Goal: Check status: Check status

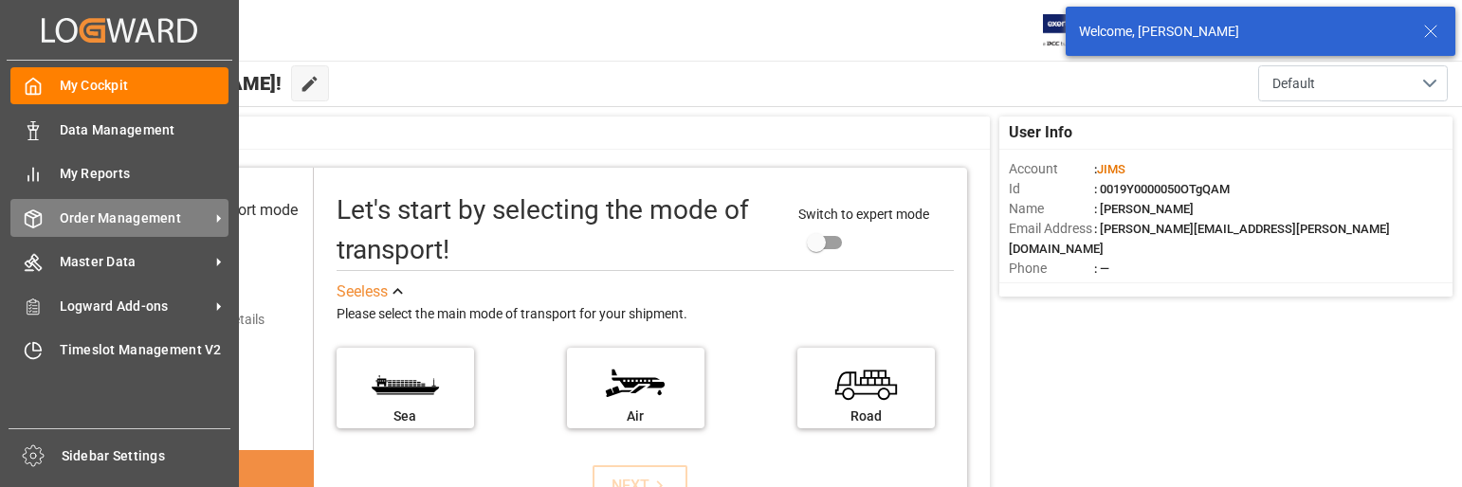
click at [111, 212] on span "Order Management" at bounding box center [135, 219] width 150 height 20
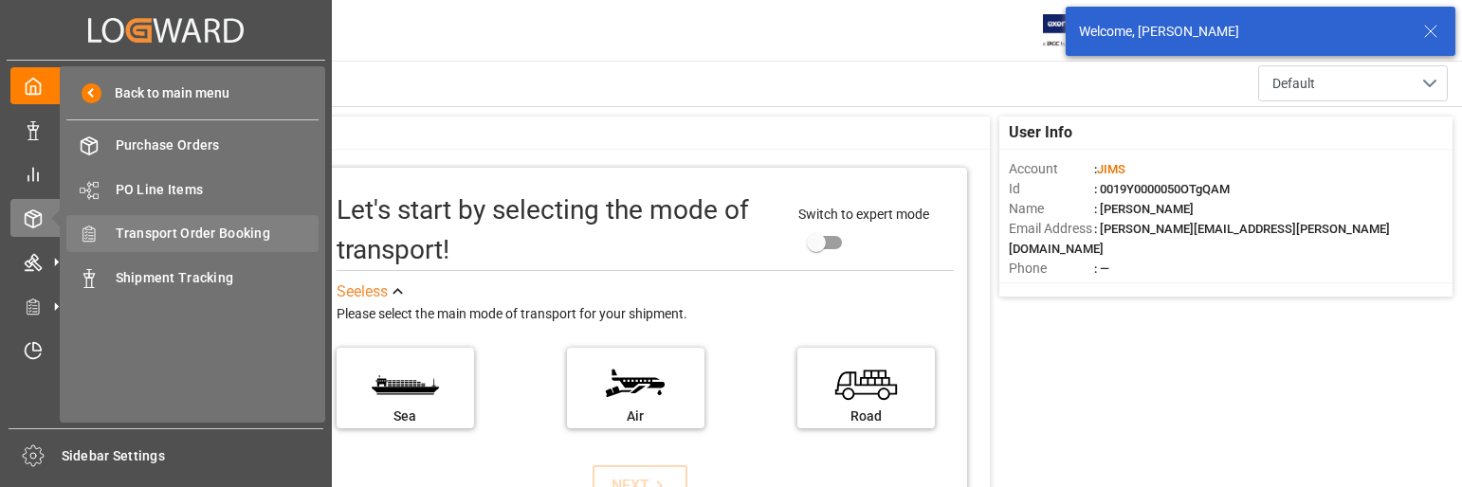
click at [216, 229] on span "Transport Order Booking" at bounding box center [218, 234] width 204 height 20
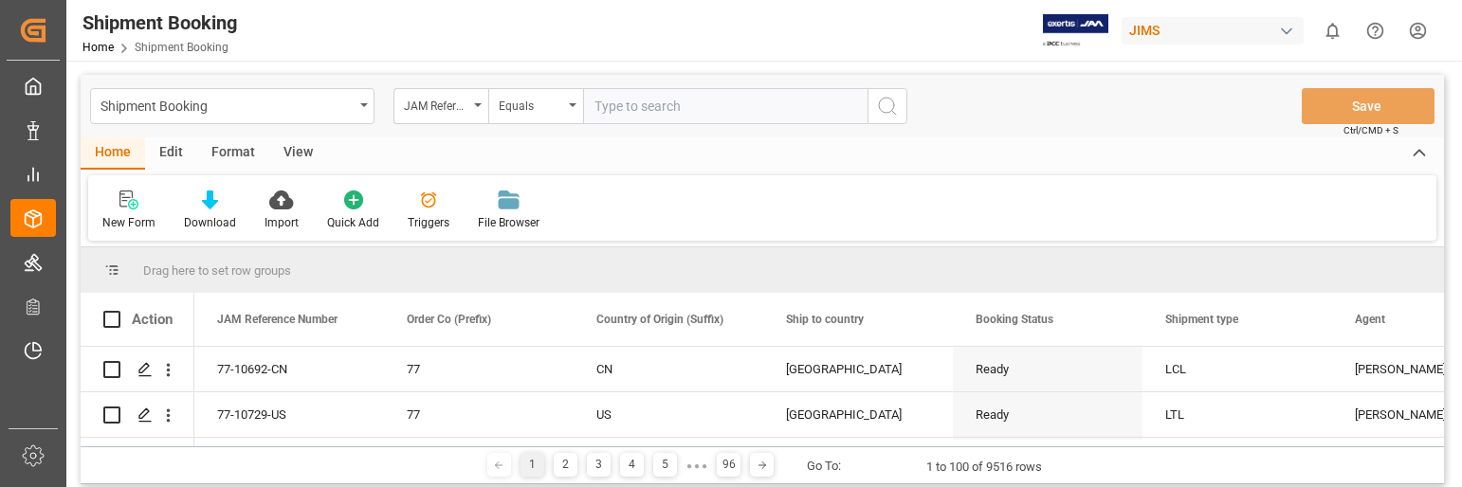
click at [652, 105] on input "text" at bounding box center [725, 106] width 285 height 36
type input "22-10189-[GEOGRAPHIC_DATA]"
click at [895, 106] on icon "search button" at bounding box center [887, 106] width 23 height 23
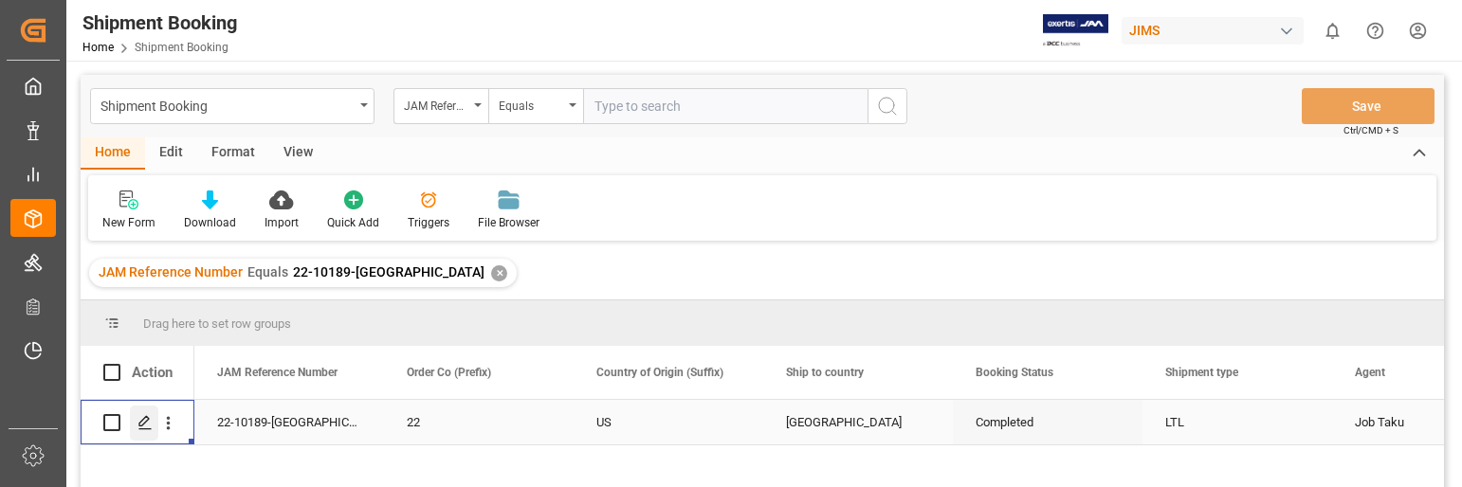
click at [147, 419] on icon "Press SPACE to select this row." at bounding box center [145, 422] width 15 height 15
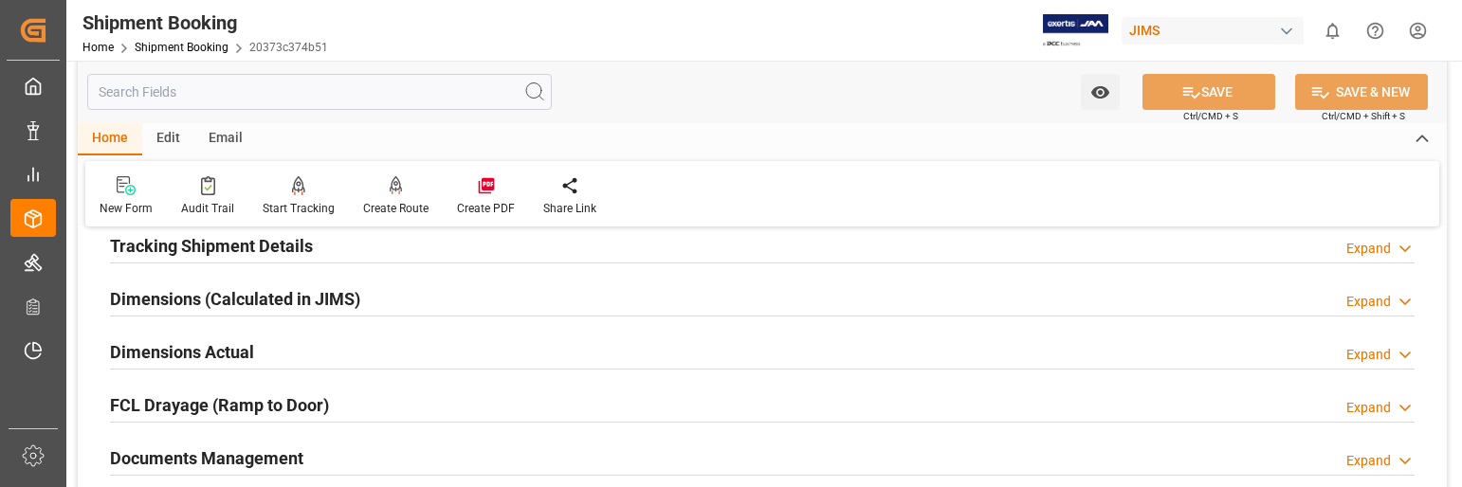
scroll to position [474, 0]
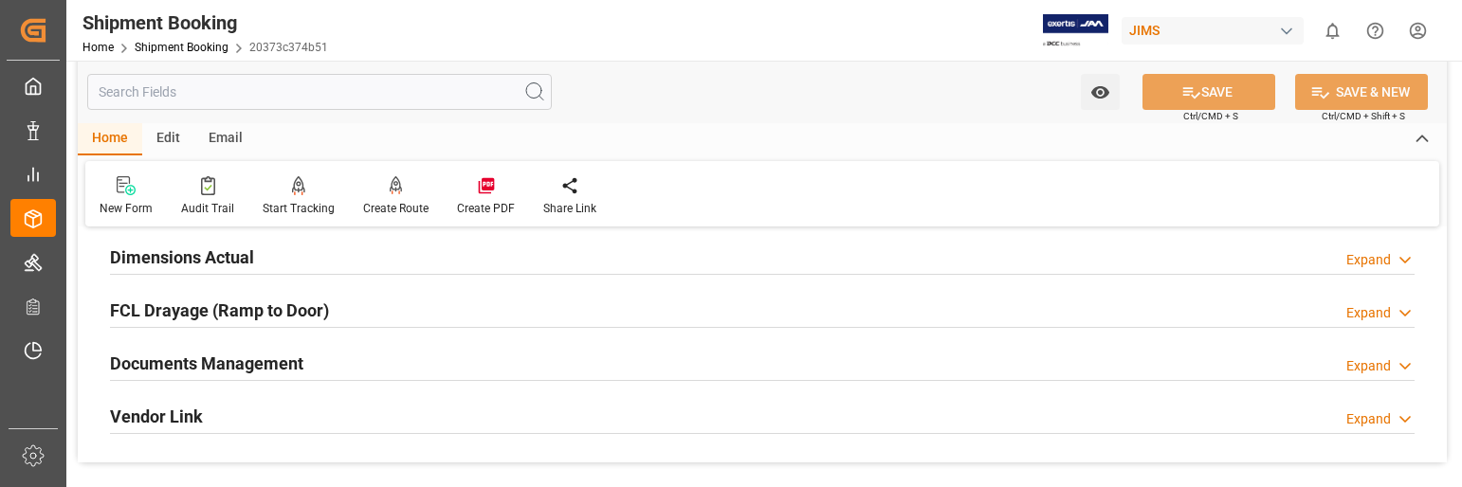
click at [1375, 363] on div "Expand" at bounding box center [1369, 367] width 45 height 20
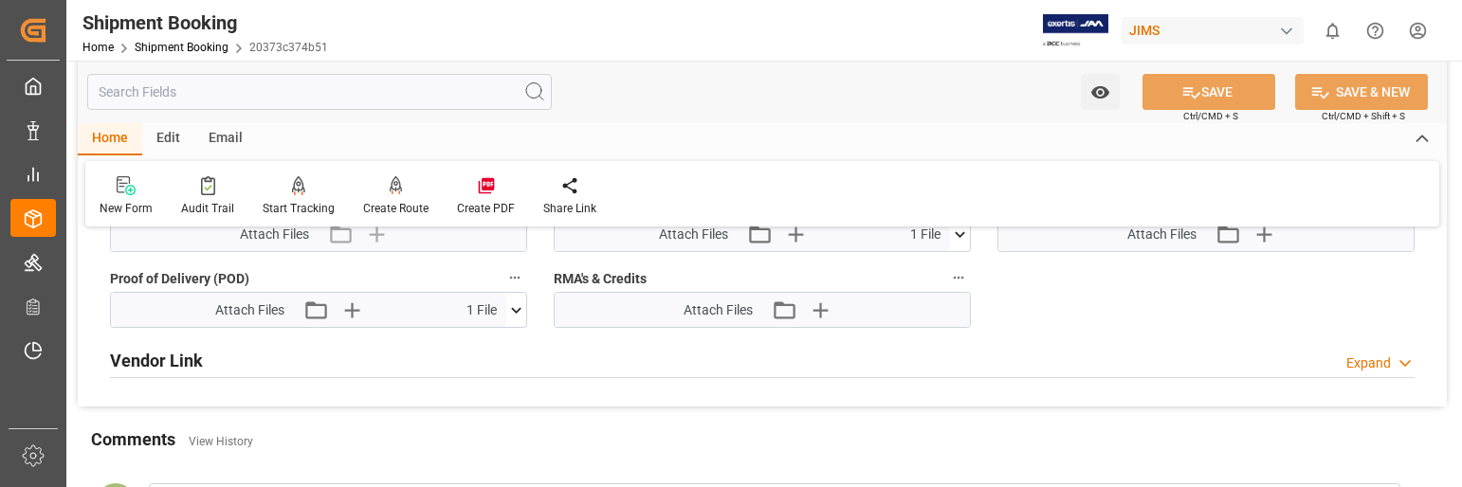
scroll to position [1233, 0]
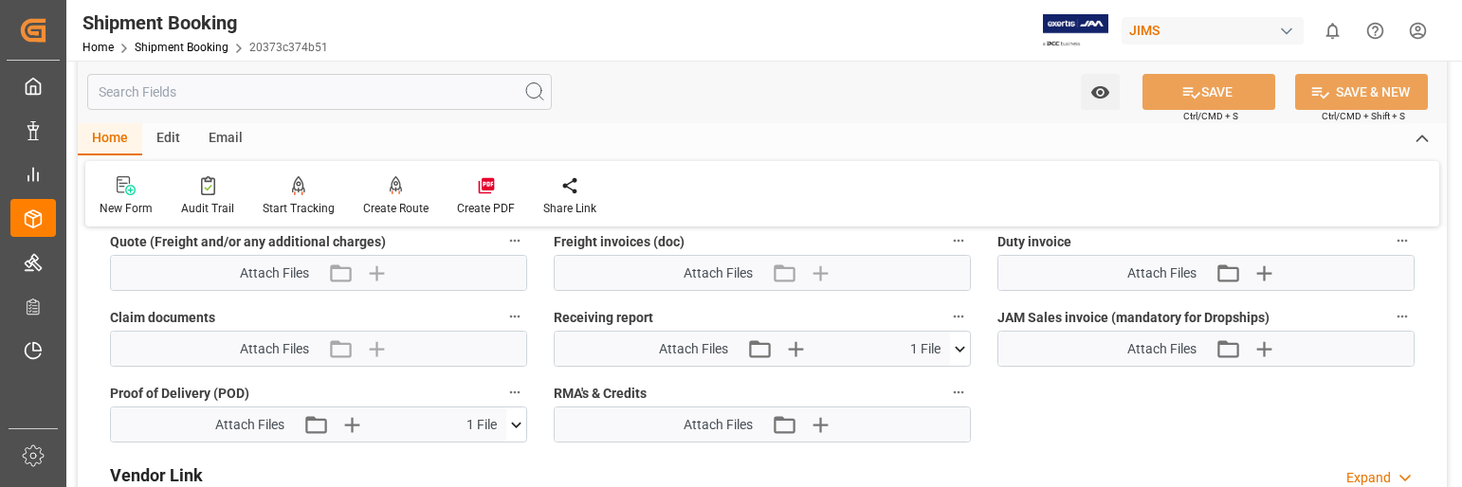
click at [511, 423] on icon at bounding box center [516, 425] width 20 height 20
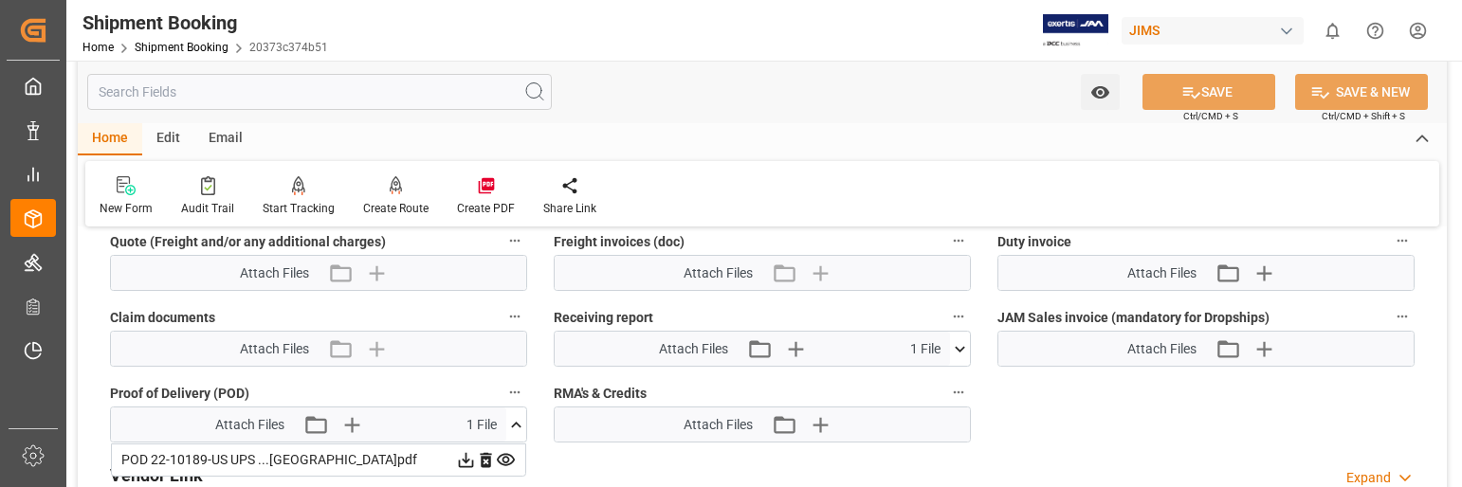
click at [462, 456] on icon at bounding box center [466, 461] width 20 height 20
click at [954, 348] on icon at bounding box center [960, 350] width 20 height 20
click at [912, 379] on icon at bounding box center [910, 385] width 20 height 20
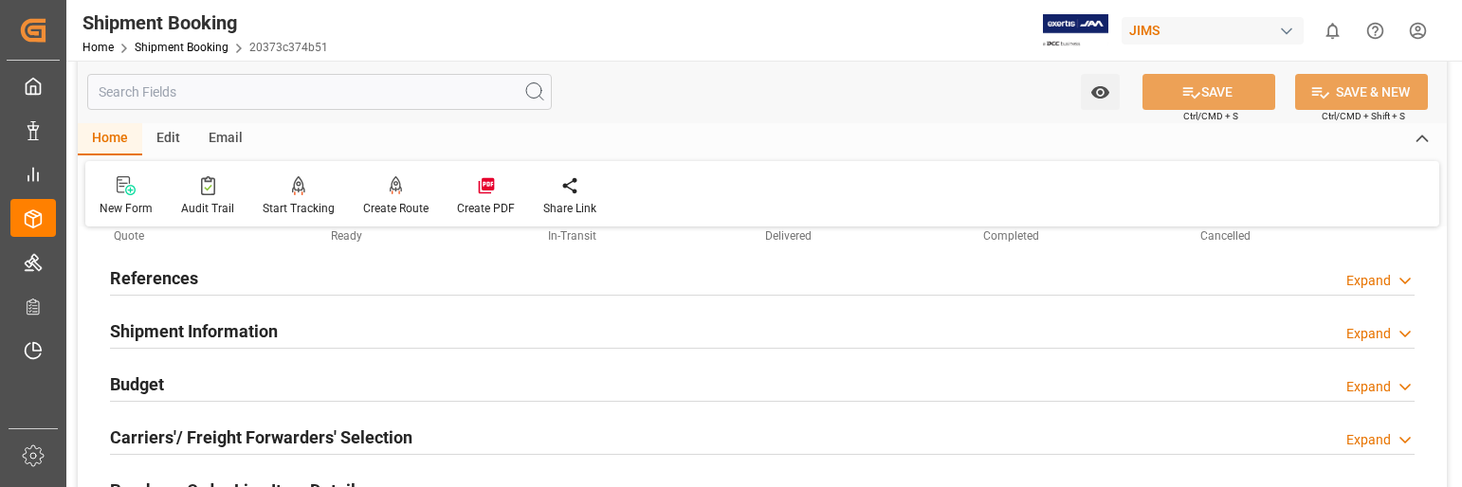
scroll to position [0, 0]
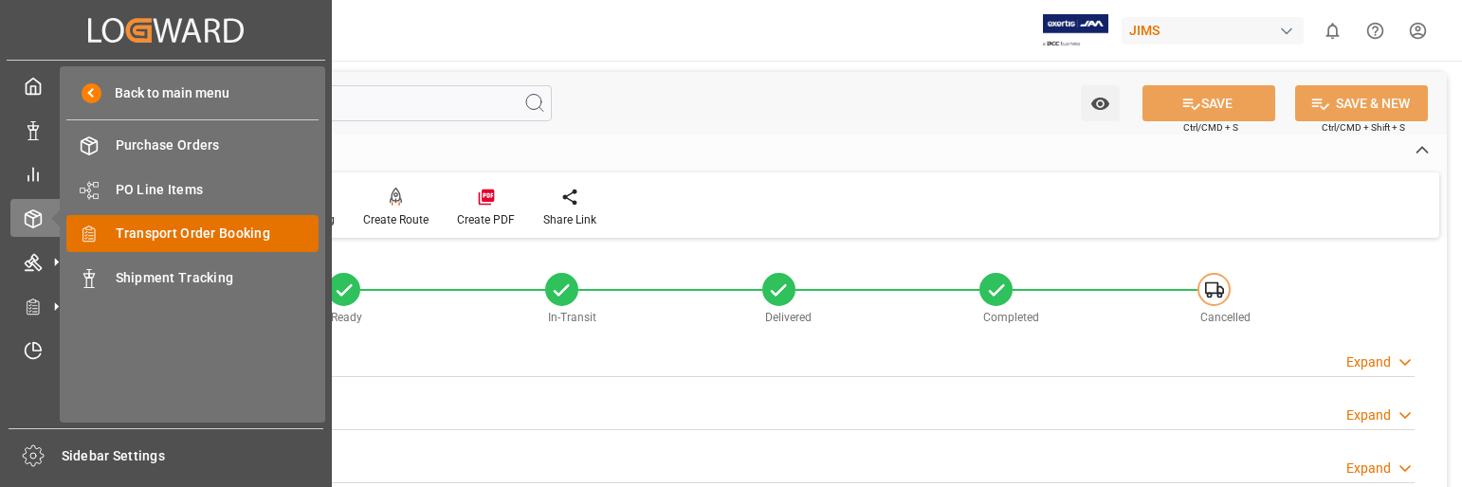
click at [185, 234] on span "Transport Order Booking" at bounding box center [218, 234] width 204 height 20
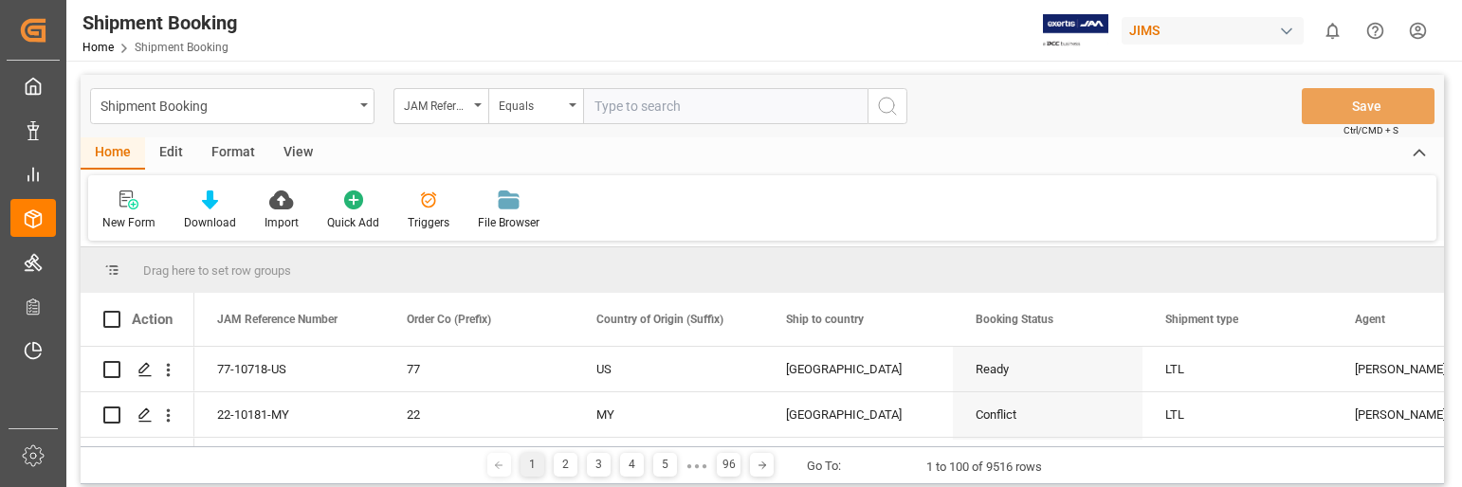
click at [675, 110] on input "text" at bounding box center [725, 106] width 285 height 36
type input "22-9953-[GEOGRAPHIC_DATA]"
click at [889, 109] on icon "search button" at bounding box center [887, 106] width 23 height 23
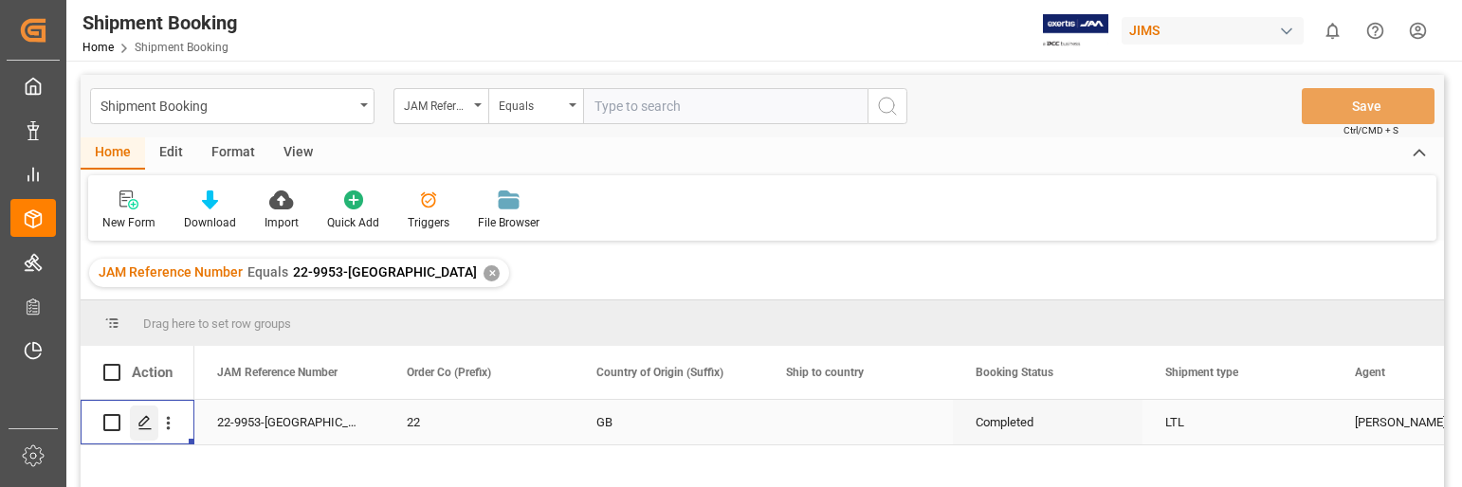
click at [150, 421] on icon "Press SPACE to select this row." at bounding box center [145, 422] width 15 height 15
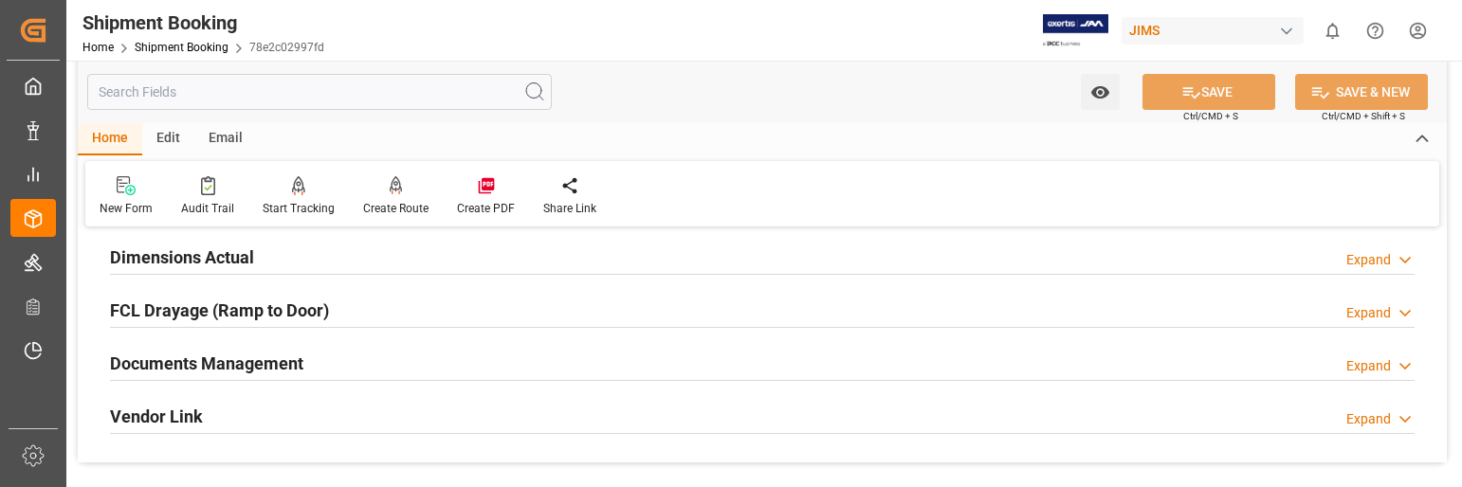
scroll to position [569, 0]
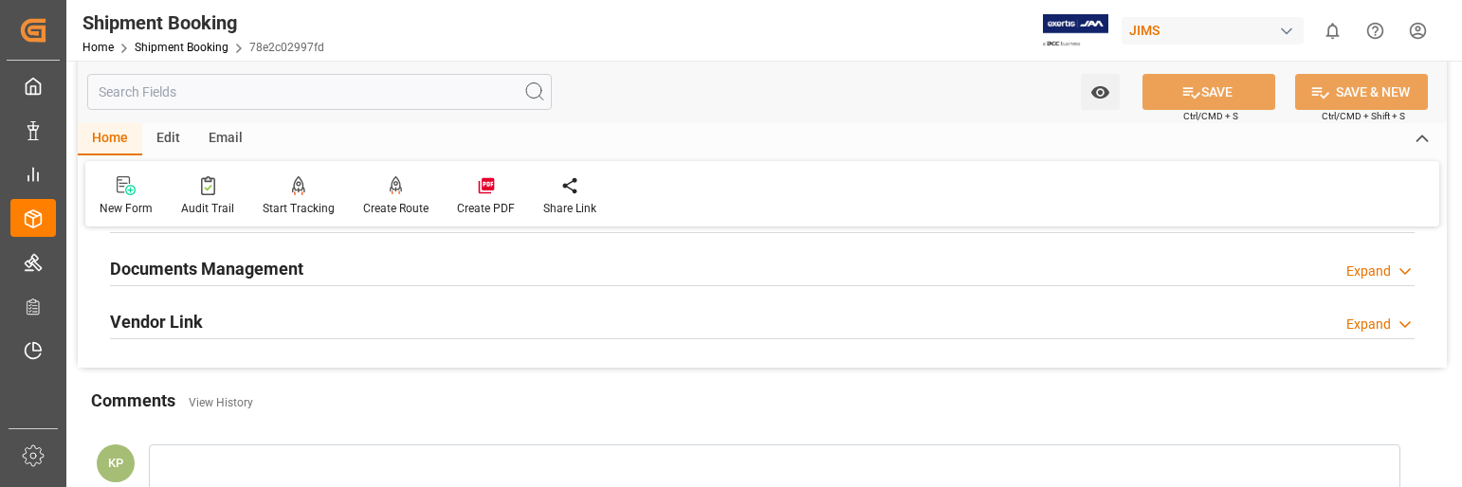
click at [1389, 266] on div "Expand" at bounding box center [1369, 272] width 45 height 20
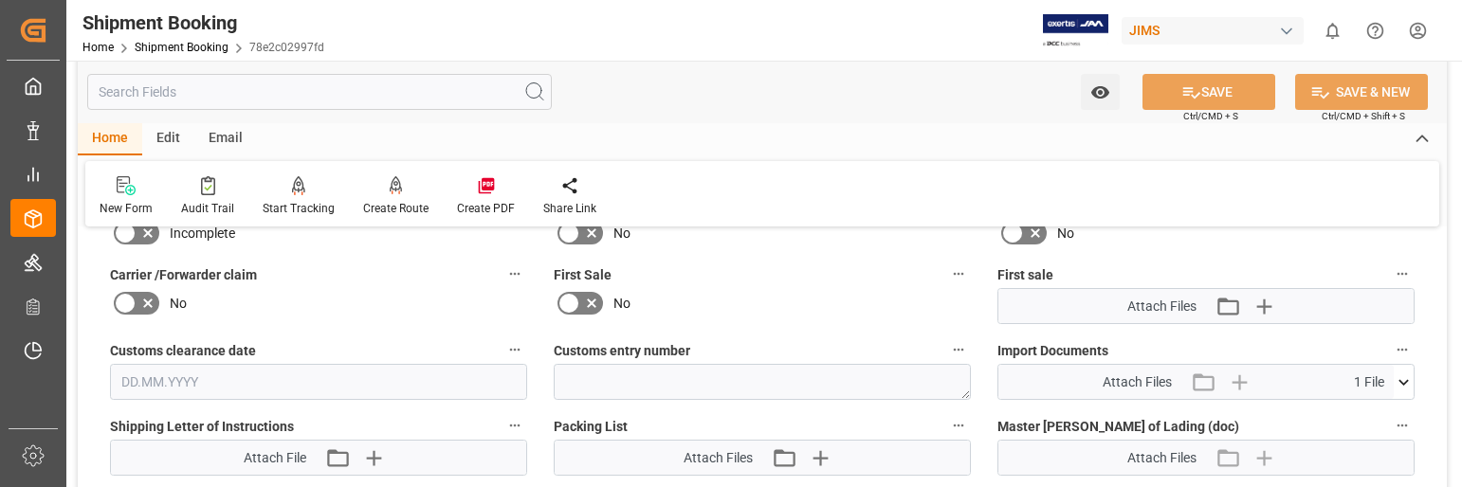
scroll to position [854, 0]
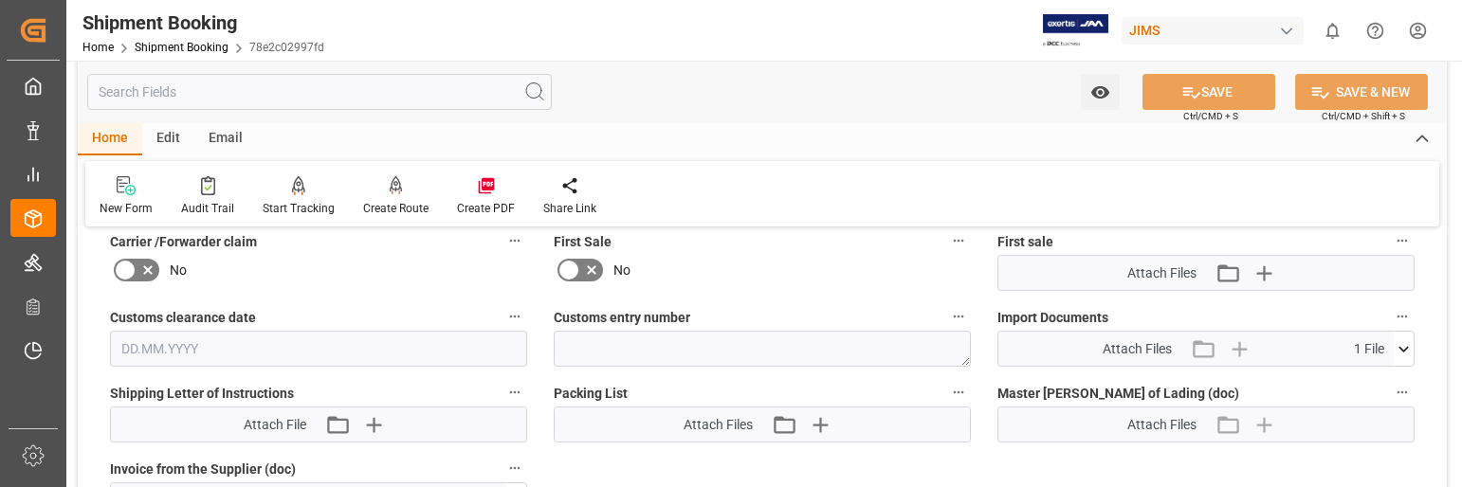
click at [1406, 346] on icon at bounding box center [1404, 350] width 20 height 20
click at [1352, 383] on icon at bounding box center [1354, 385] width 20 height 20
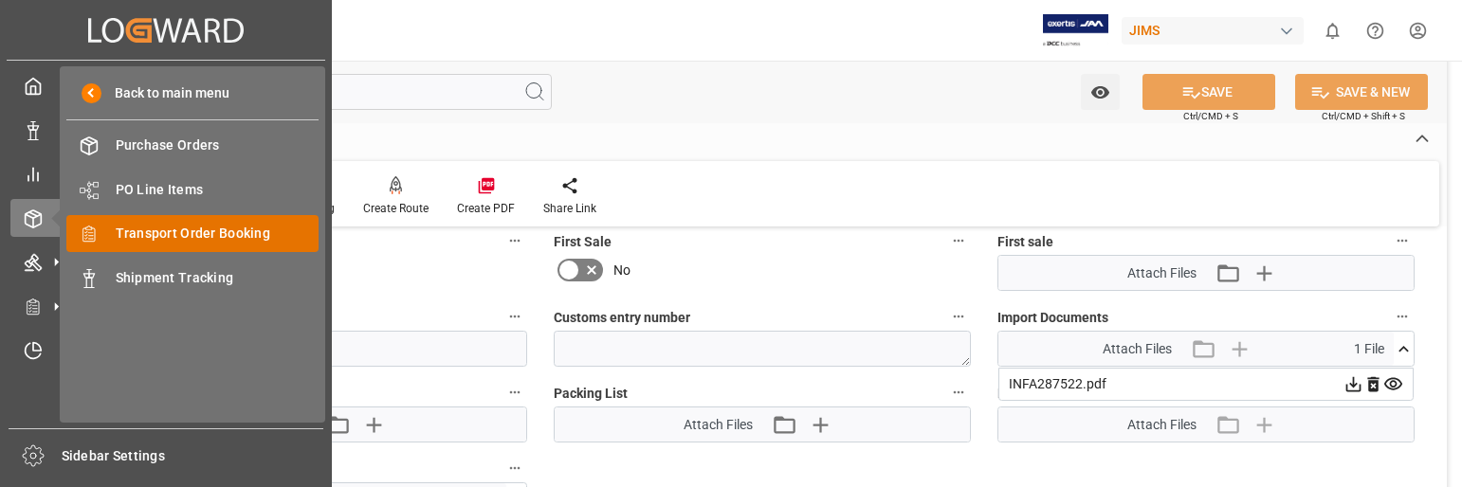
click at [204, 232] on span "Transport Order Booking" at bounding box center [218, 234] width 204 height 20
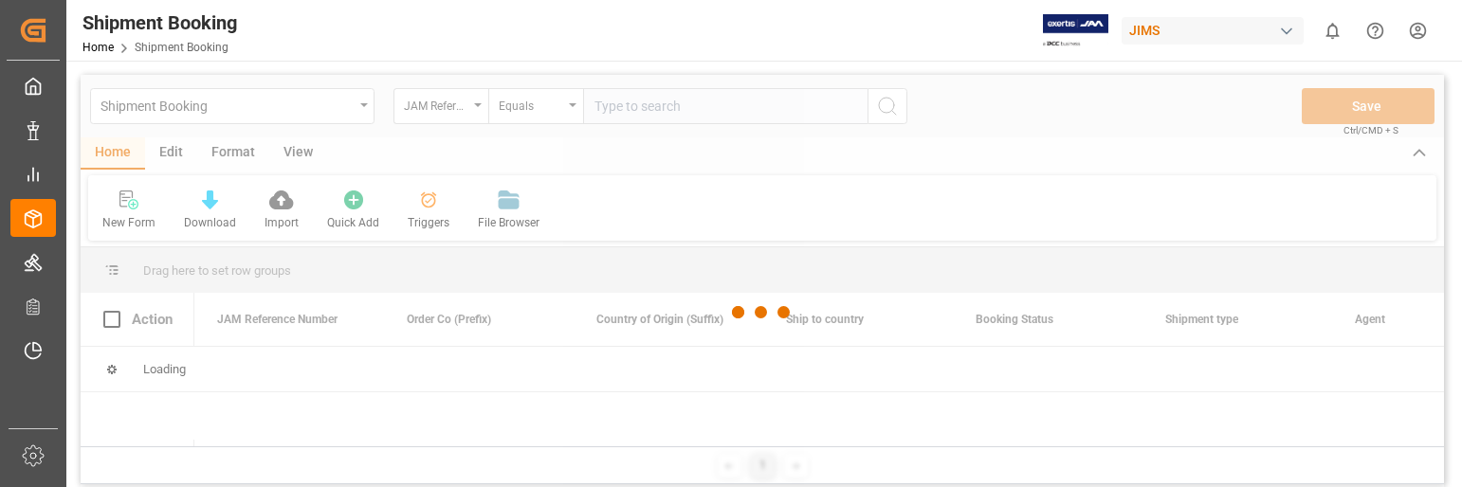
click at [677, 108] on div at bounding box center [763, 313] width 1364 height 476
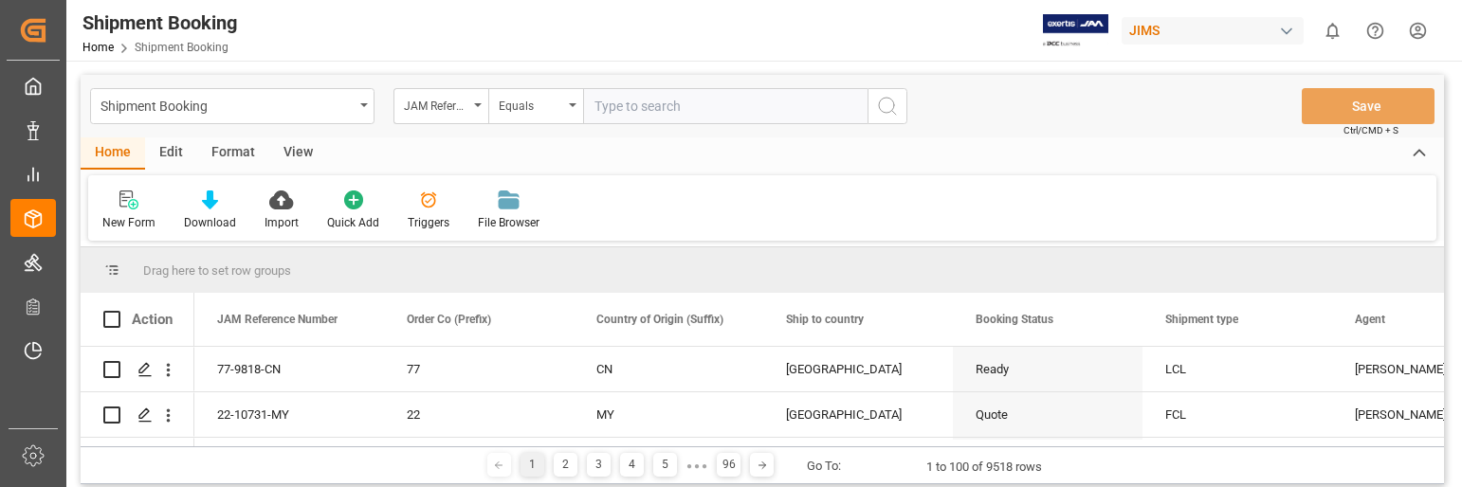
click at [677, 108] on input "text" at bounding box center [725, 106] width 285 height 36
type input "22-7539-SE"
click at [883, 104] on icon "search button" at bounding box center [887, 106] width 23 height 23
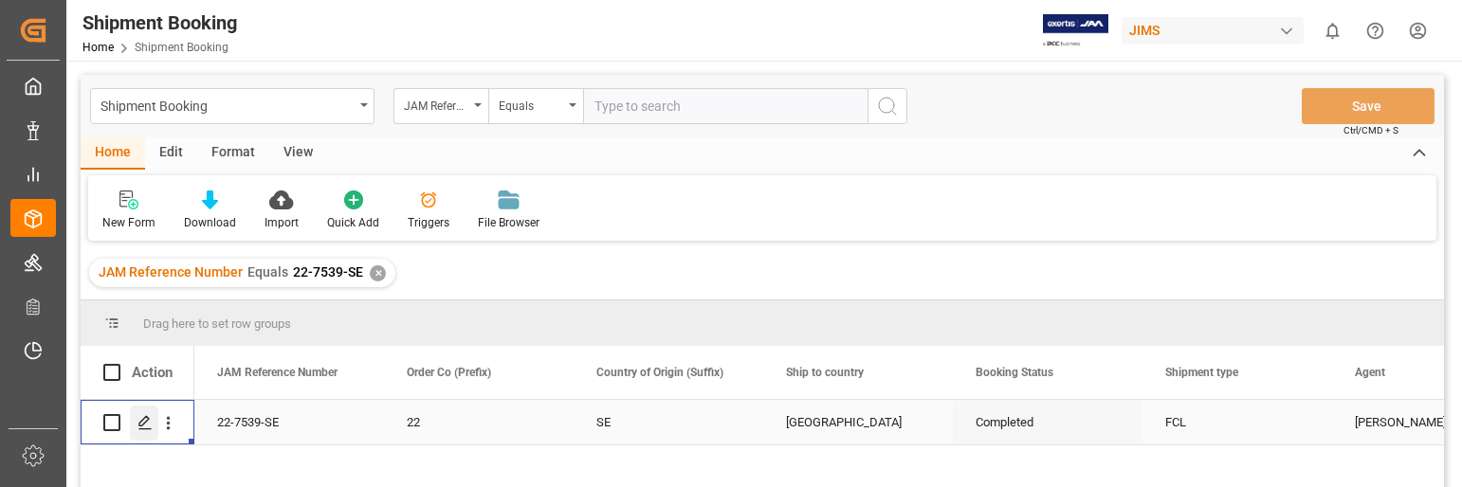
click at [148, 422] on icon "Press SPACE to select this row." at bounding box center [145, 422] width 15 height 15
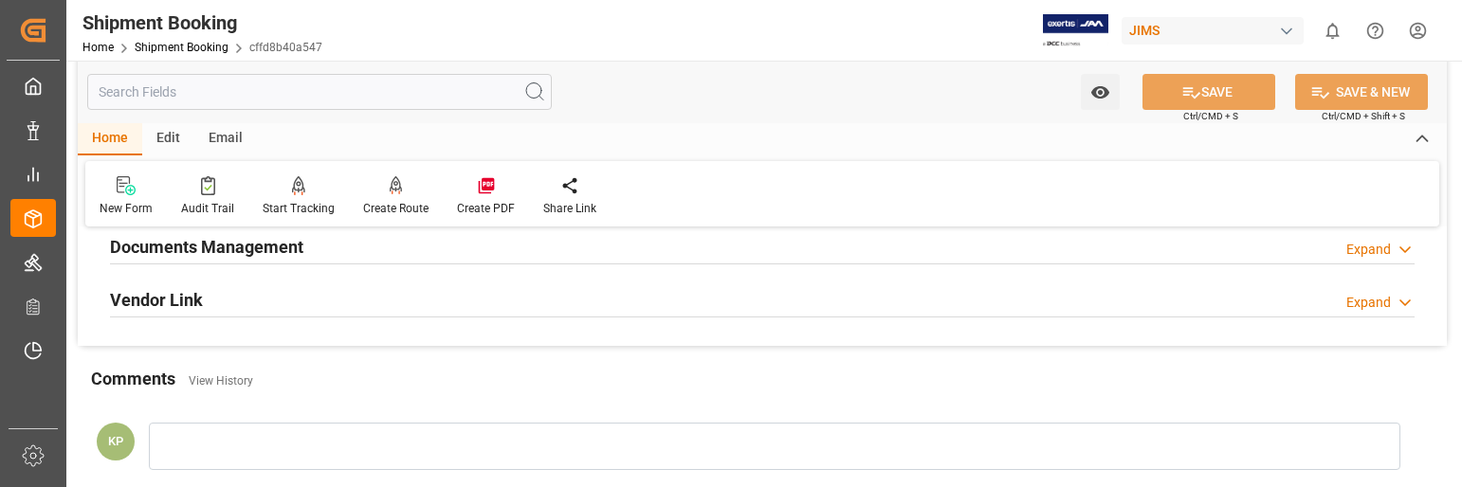
scroll to position [474, 0]
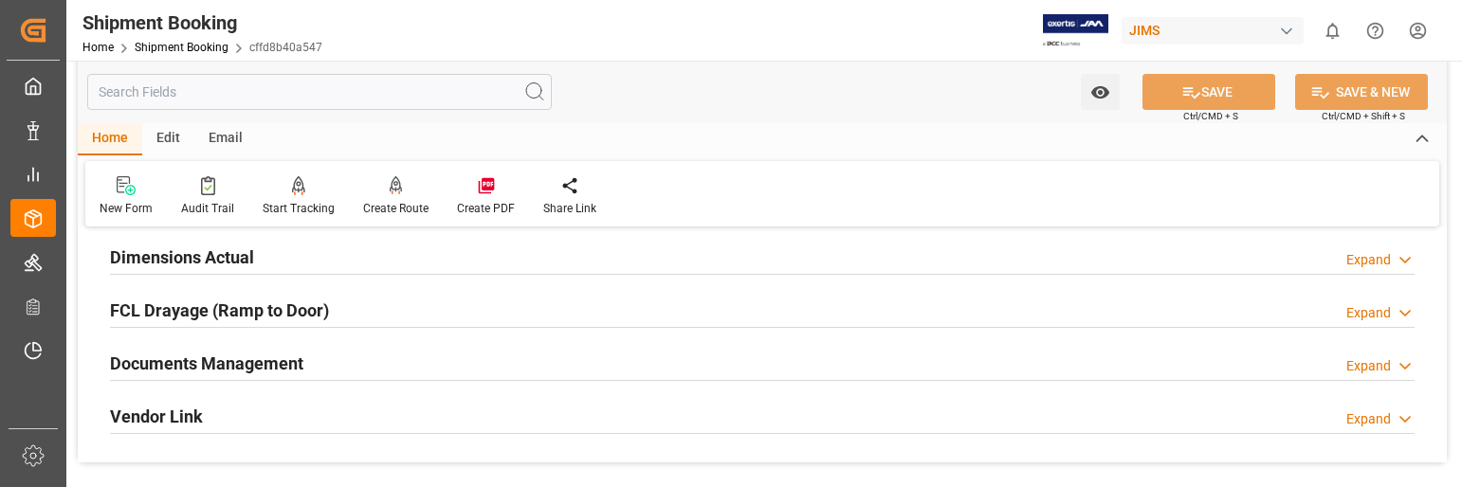
click at [1367, 363] on div "Expand" at bounding box center [1369, 367] width 45 height 20
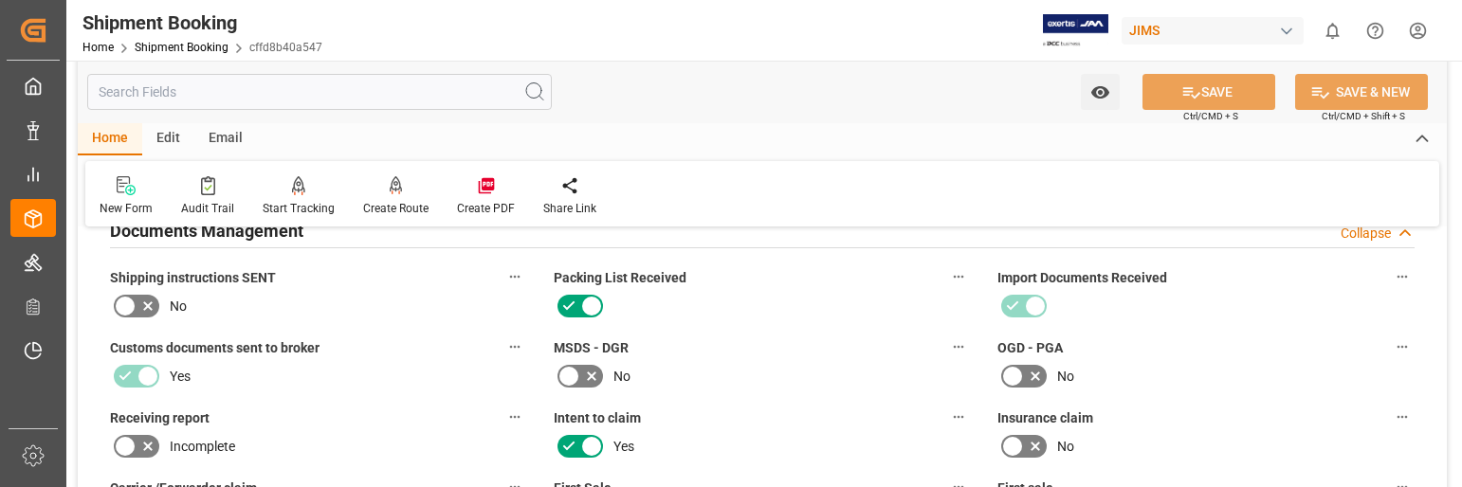
scroll to position [854, 0]
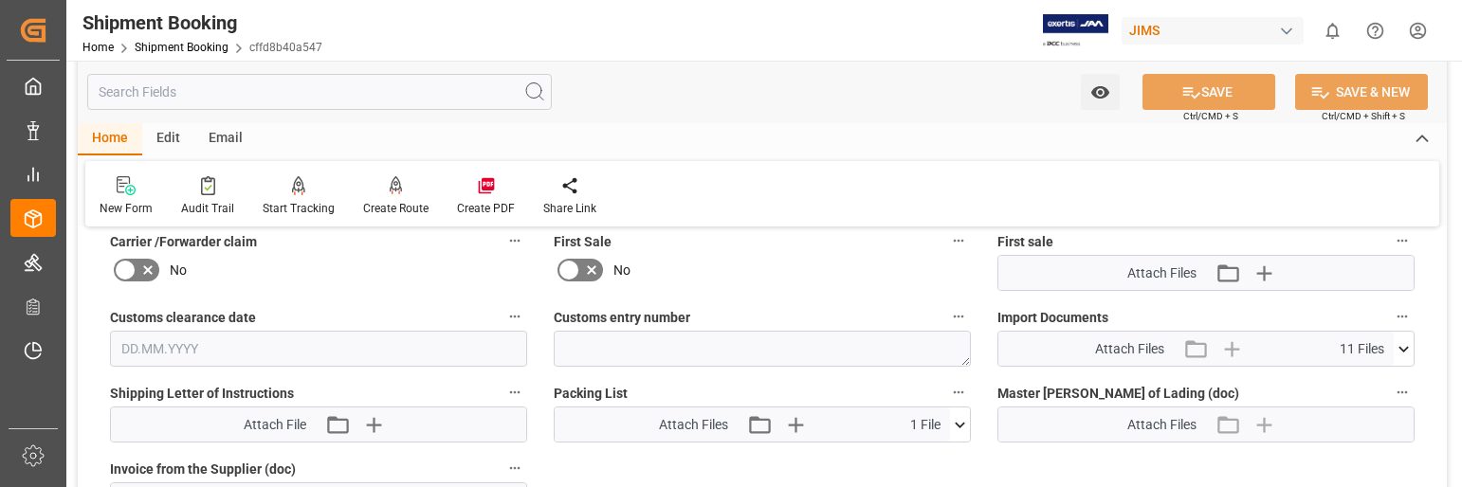
click at [1406, 344] on icon at bounding box center [1404, 350] width 20 height 20
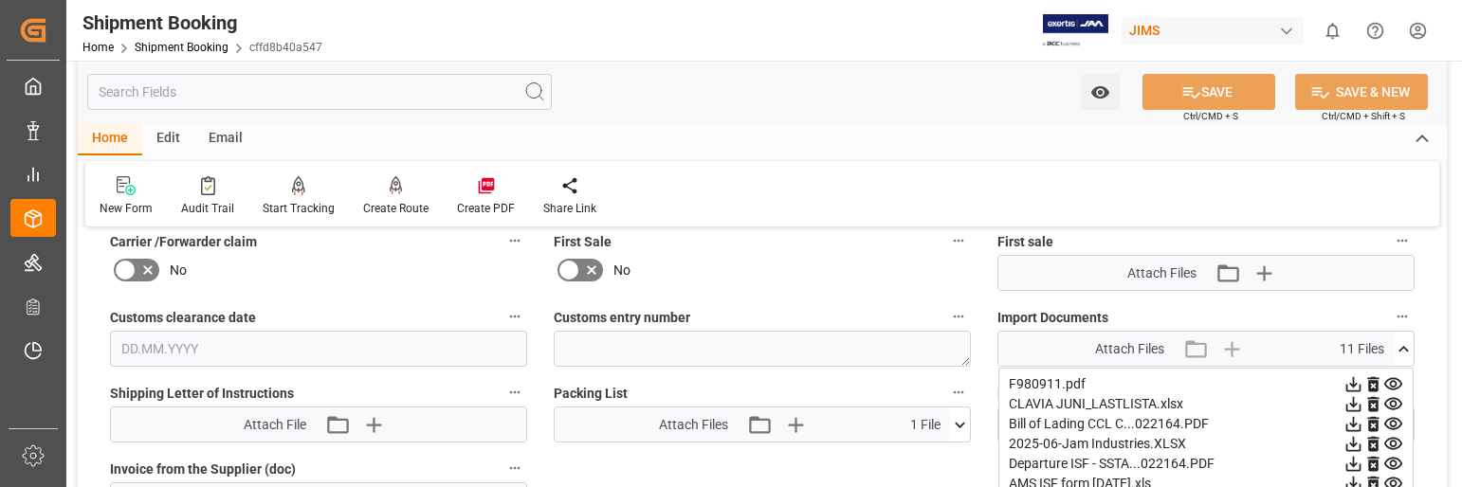
click at [1361, 387] on icon at bounding box center [1354, 384] width 15 height 15
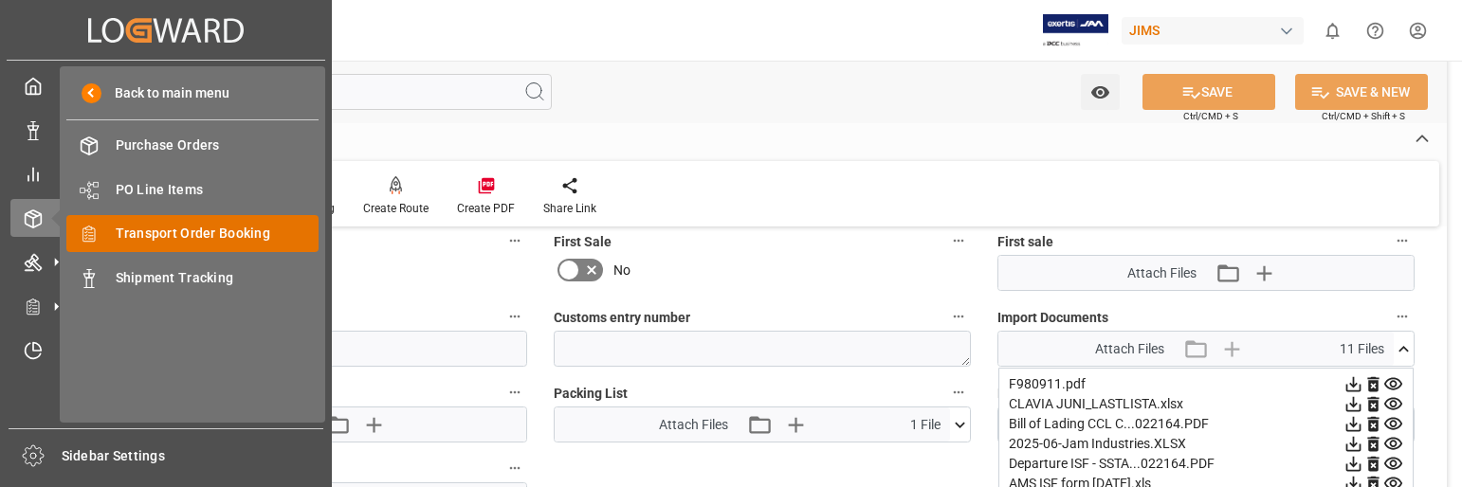
click at [181, 229] on span "Transport Order Booking" at bounding box center [218, 234] width 204 height 20
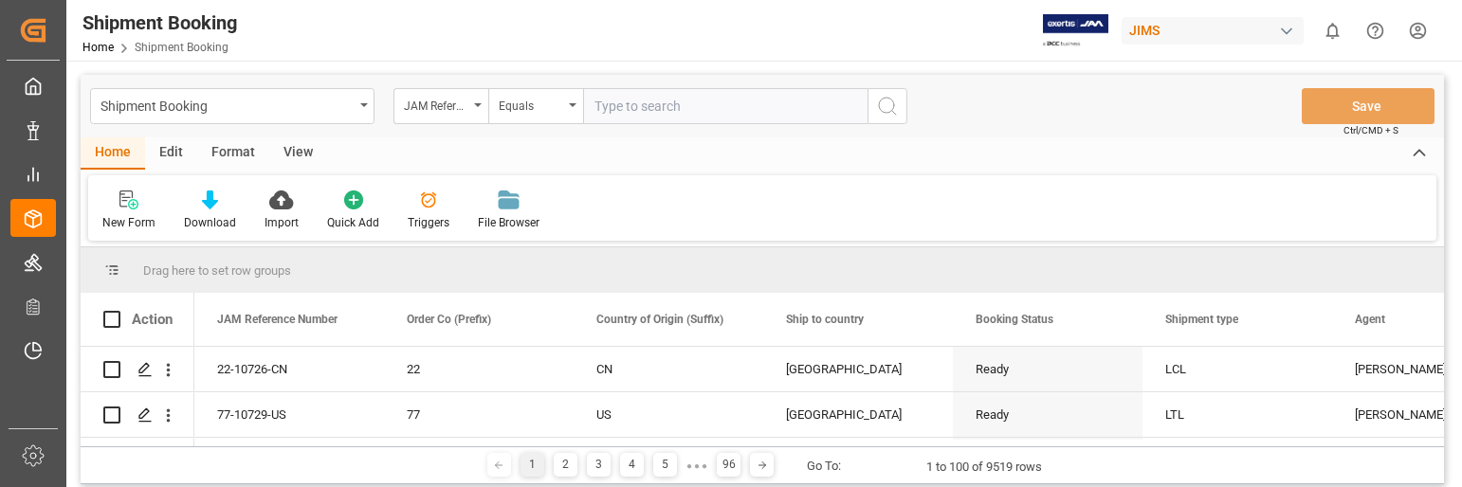
click at [673, 104] on input "text" at bounding box center [725, 106] width 285 height 36
type input "22-10313-SE"
click at [894, 102] on icon "search button" at bounding box center [887, 106] width 23 height 23
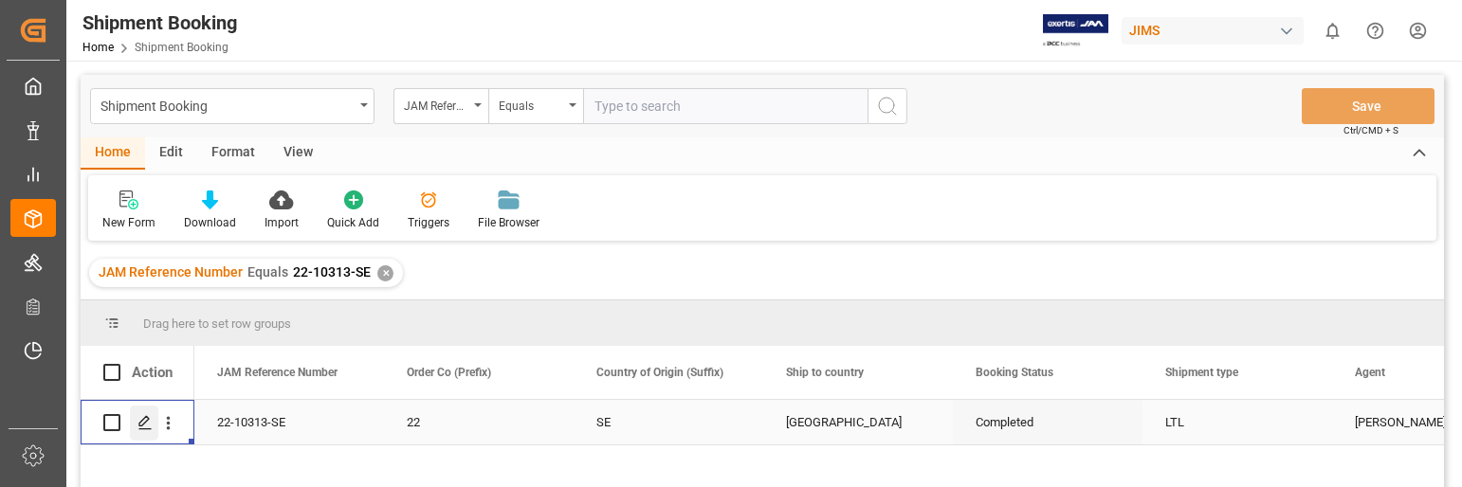
click at [145, 417] on icon "Press SPACE to select this row." at bounding box center [145, 422] width 15 height 15
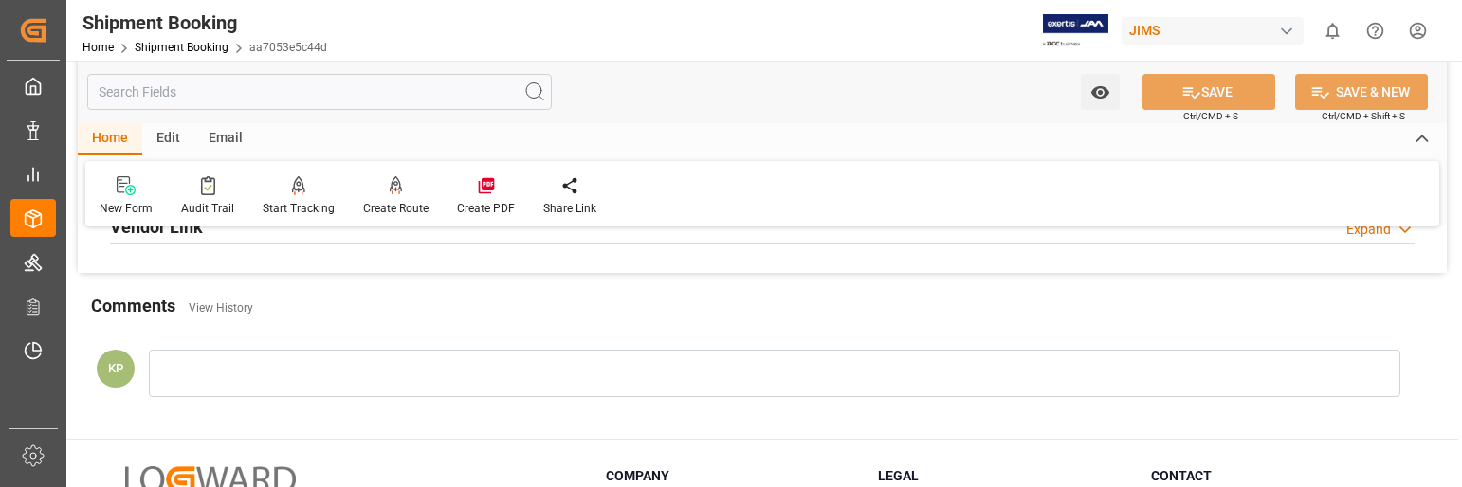
scroll to position [474, 0]
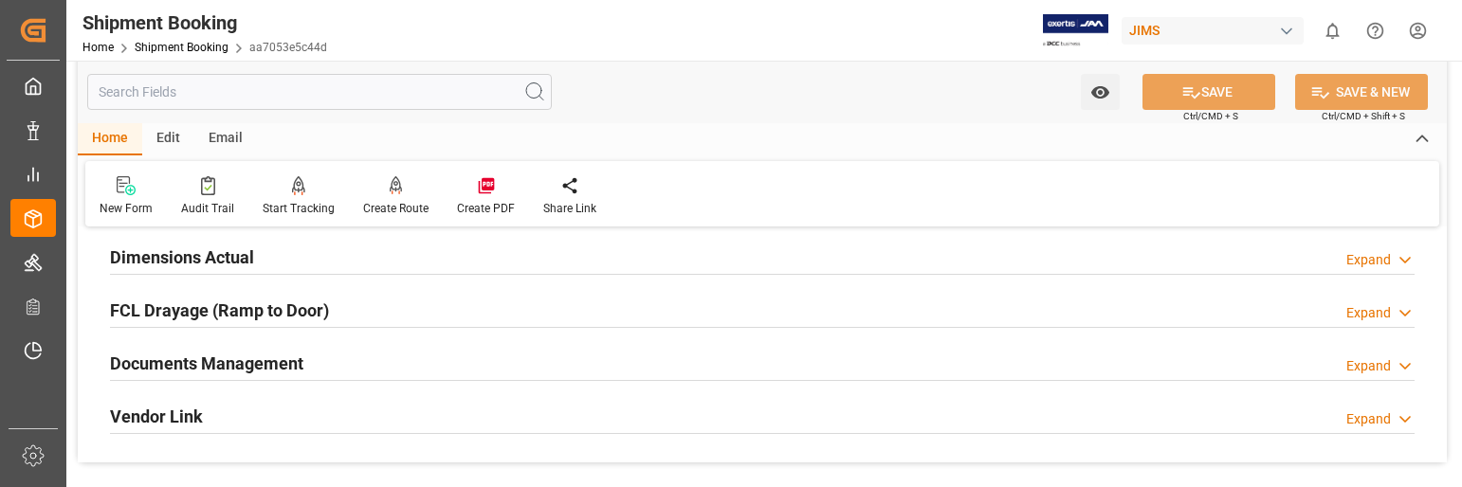
click at [1370, 361] on div "Expand" at bounding box center [1369, 367] width 45 height 20
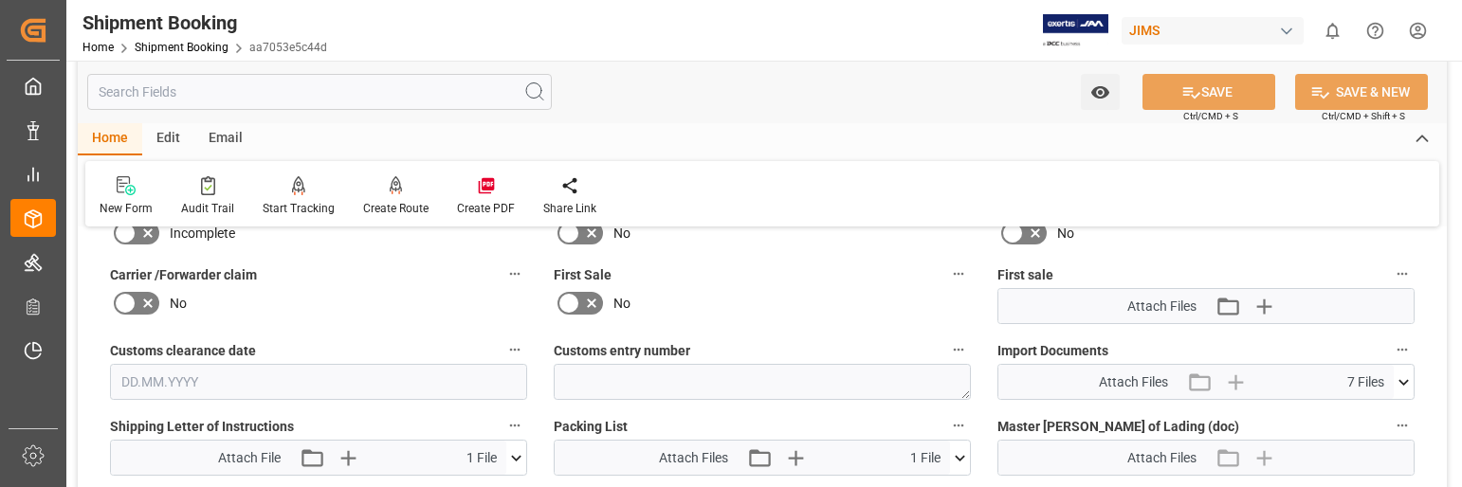
scroll to position [854, 0]
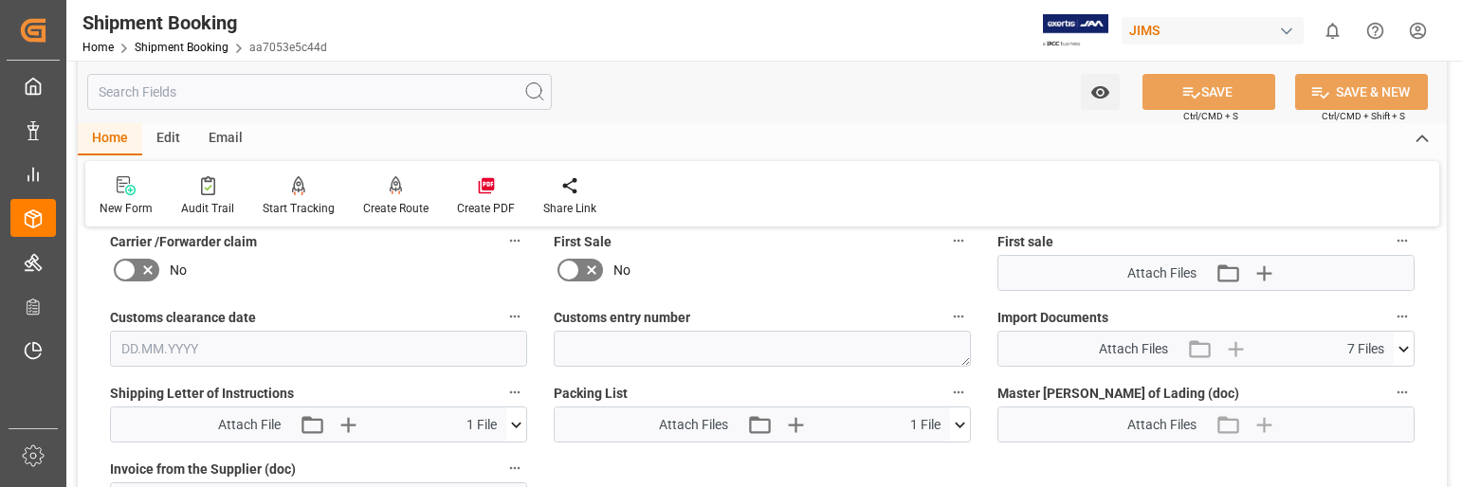
click at [1405, 344] on icon at bounding box center [1404, 350] width 20 height 20
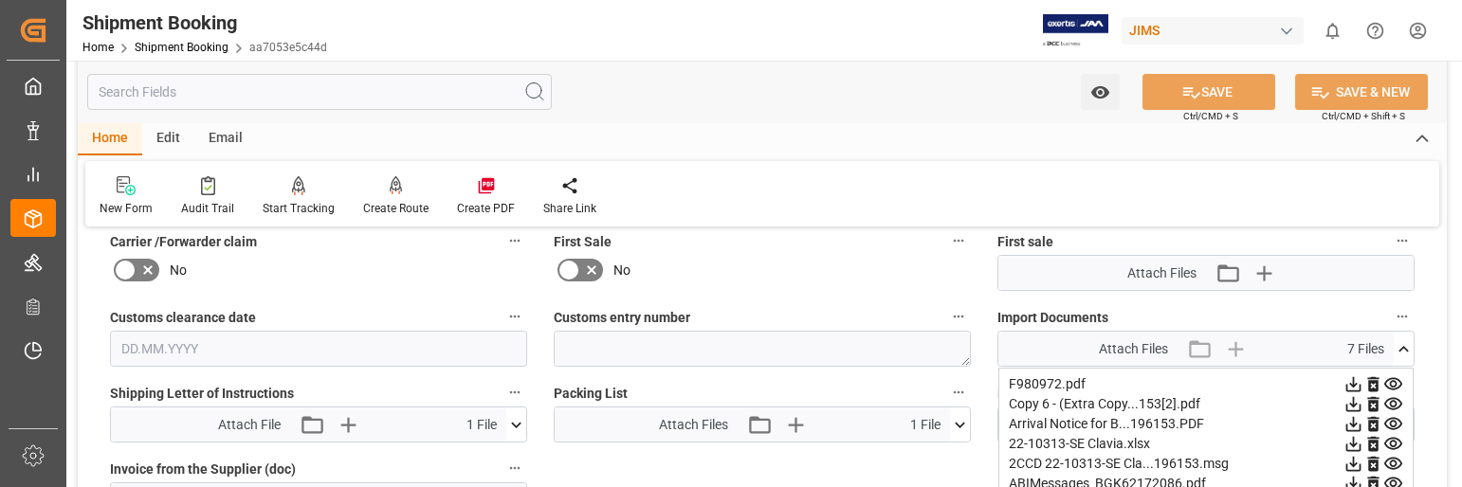
click at [1352, 379] on icon at bounding box center [1354, 385] width 20 height 20
drag, startPoint x: 566, startPoint y: 466, endPoint x: 444, endPoint y: 466, distance: 122.3
click at [566, 466] on div "Quote Ready In-Transit Delivered Completed Cancelled References Expand JAM Refe…" at bounding box center [763, 145] width 1370 height 1511
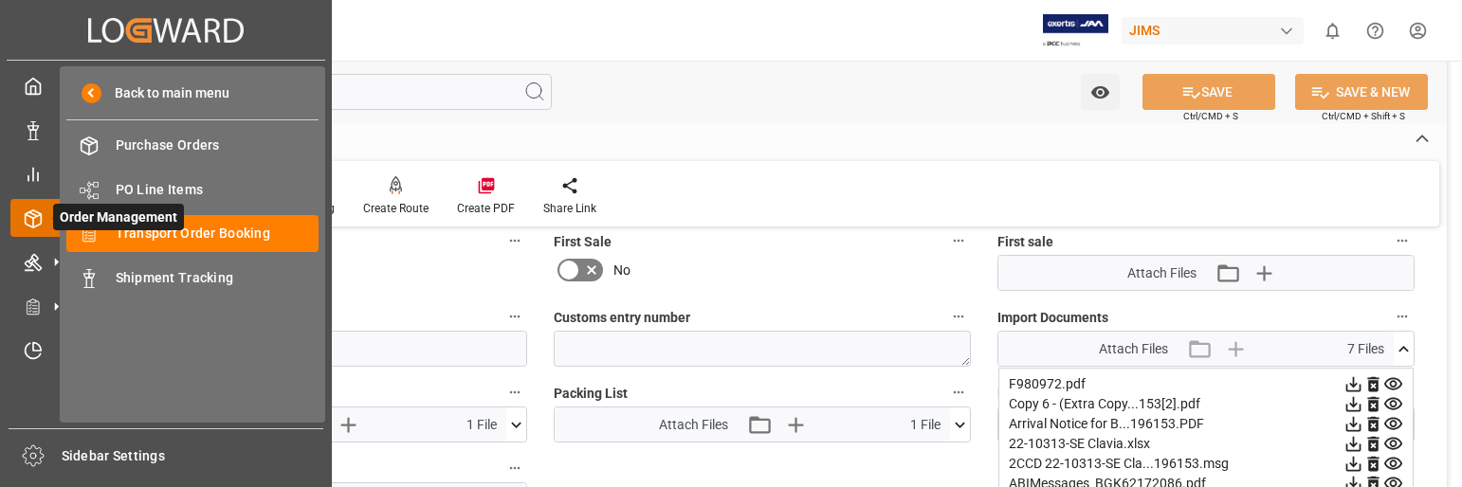
click at [161, 229] on span "Order Management" at bounding box center [118, 217] width 131 height 27
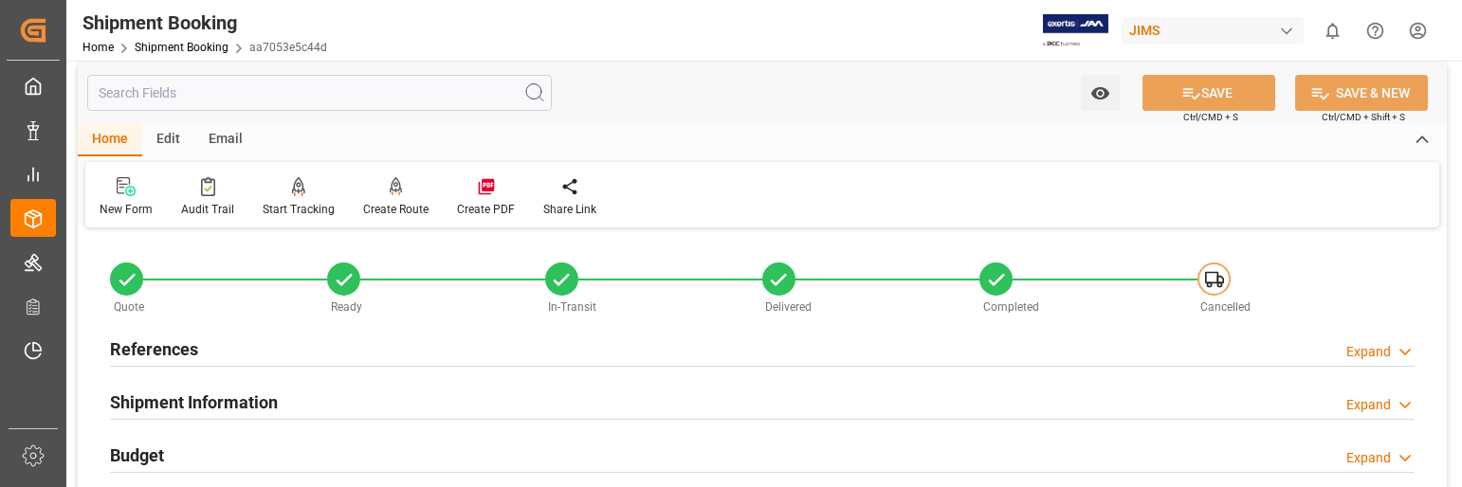
scroll to position [0, 0]
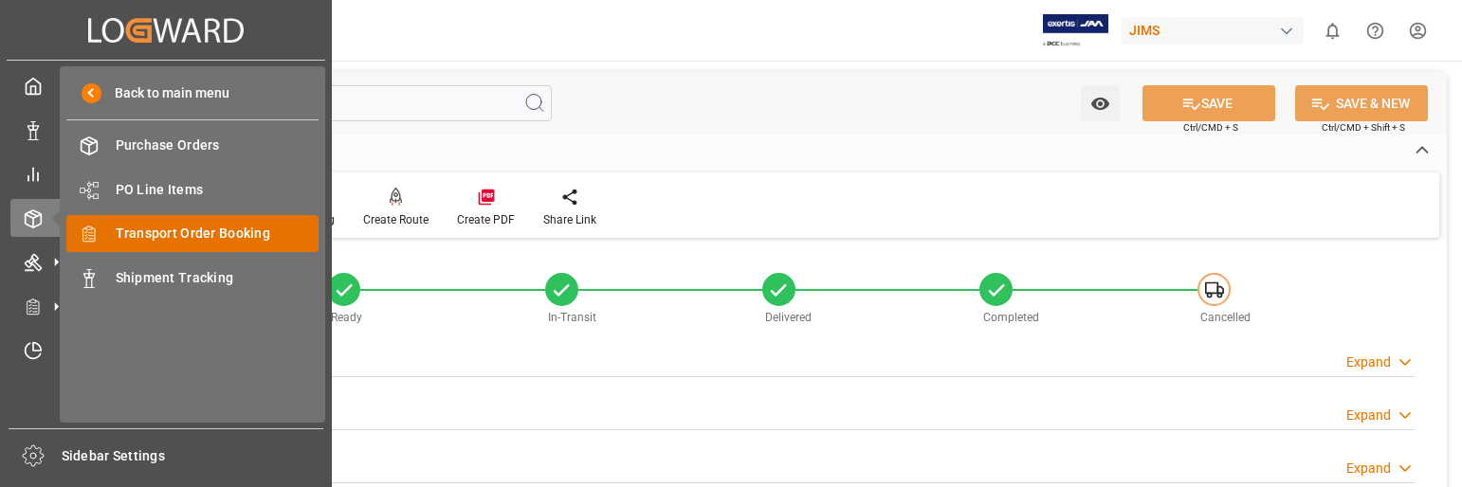
click at [191, 233] on span "Transport Order Booking" at bounding box center [218, 234] width 204 height 20
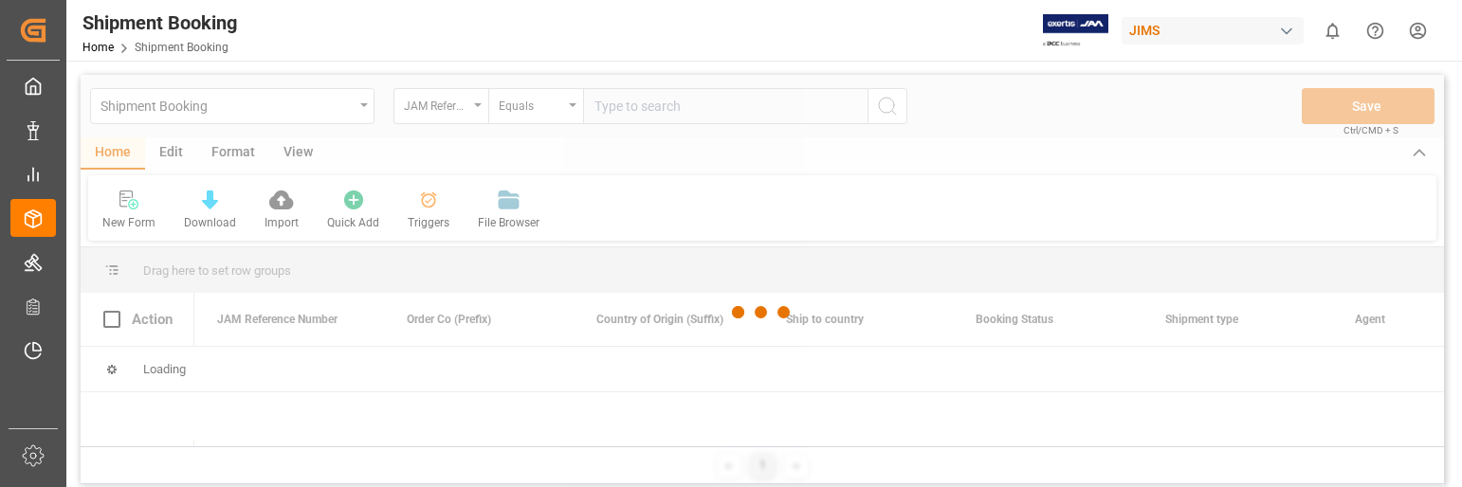
click at [694, 102] on div at bounding box center [763, 313] width 1364 height 476
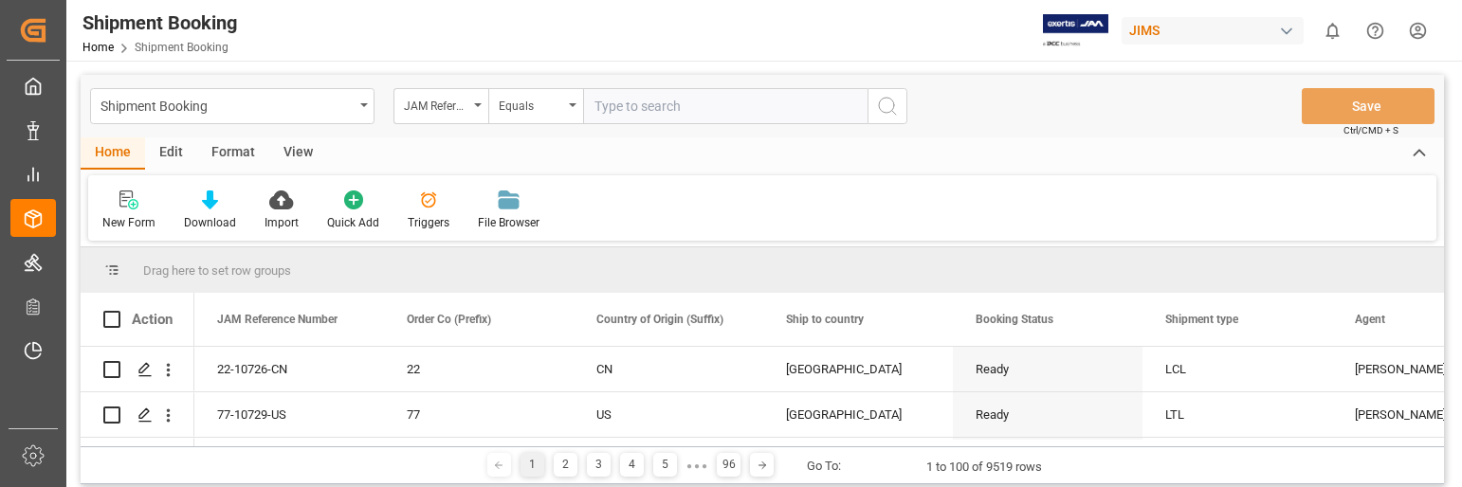
click at [694, 102] on input "text" at bounding box center [725, 106] width 285 height 36
type input "22-10633-SE"
click at [893, 104] on icon "search button" at bounding box center [887, 106] width 23 height 23
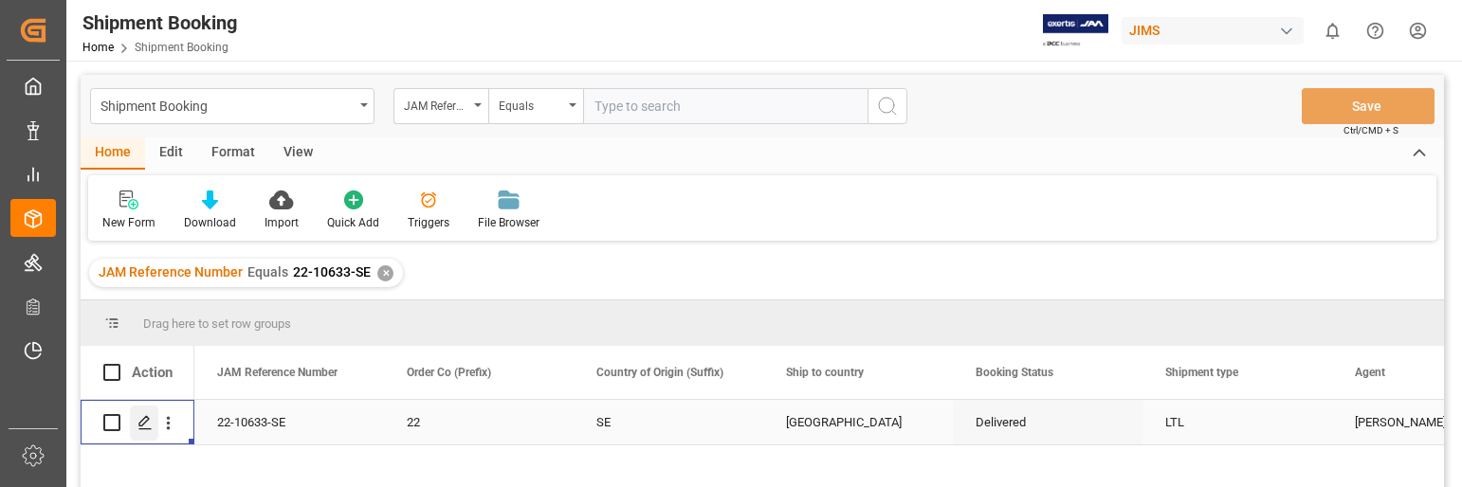
click at [139, 417] on icon "Press SPACE to select this row." at bounding box center [145, 422] width 15 height 15
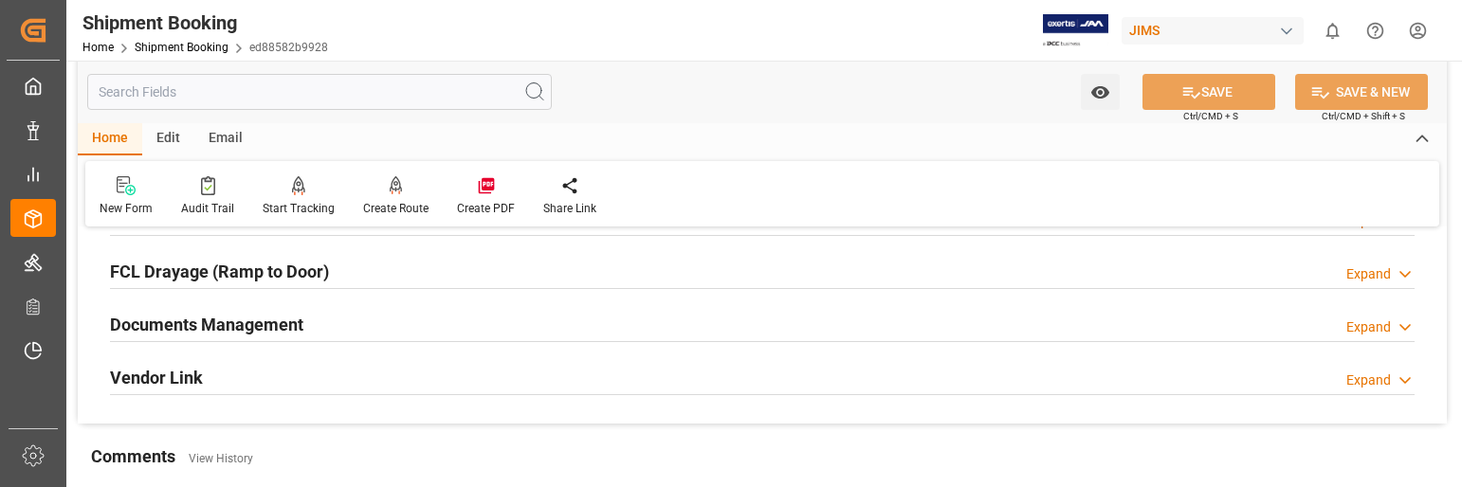
scroll to position [569, 0]
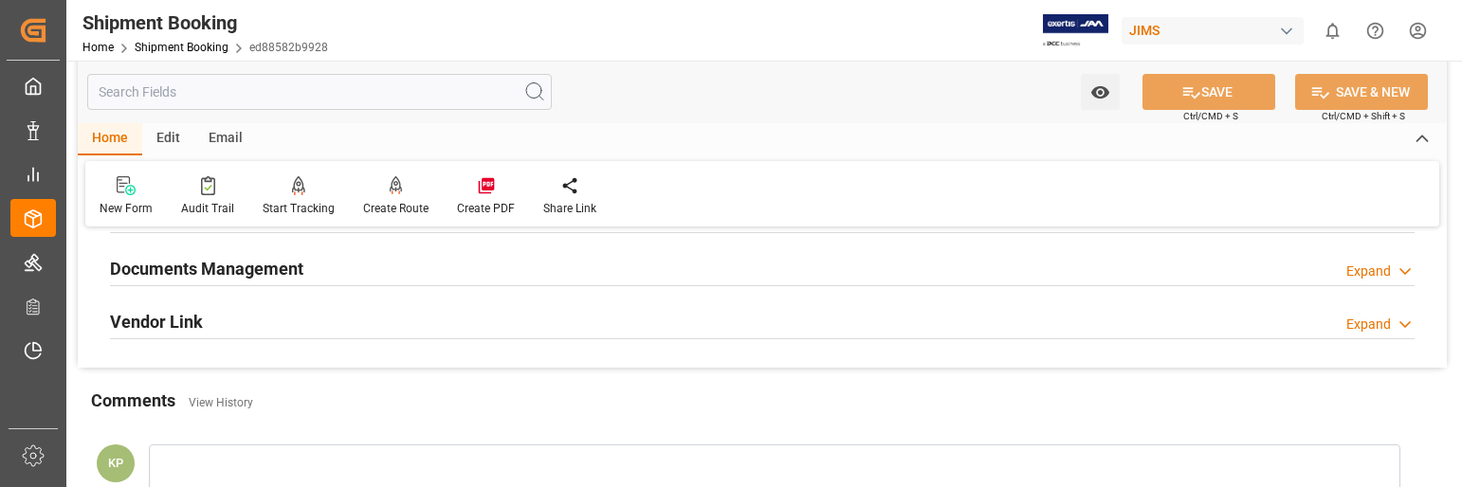
click at [1367, 271] on div "Expand" at bounding box center [1369, 272] width 45 height 20
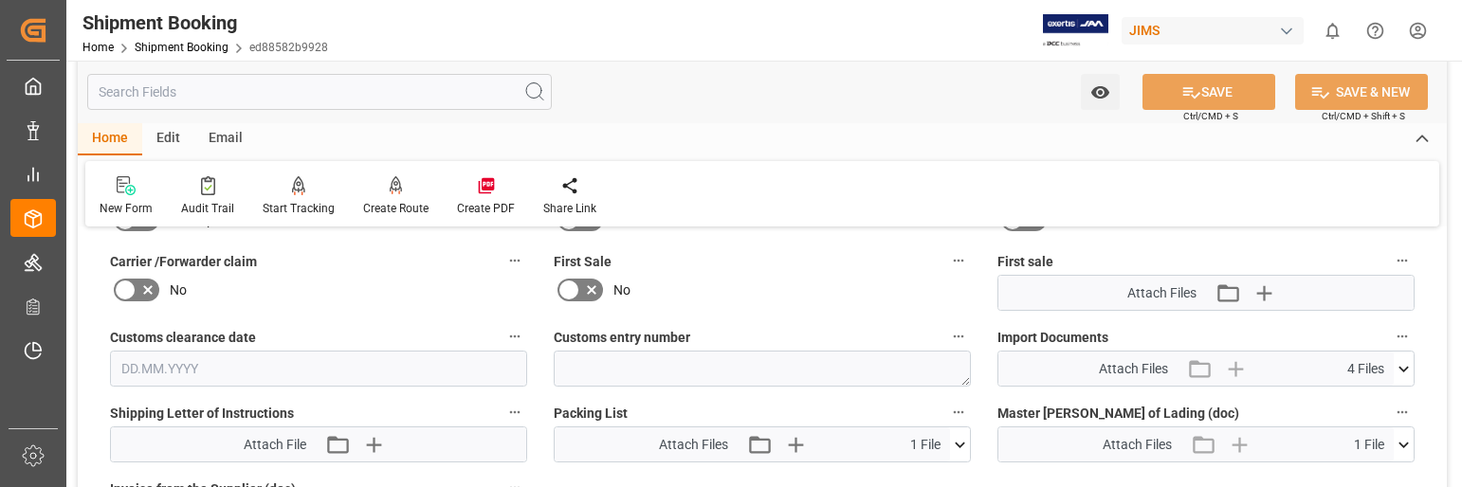
scroll to position [854, 0]
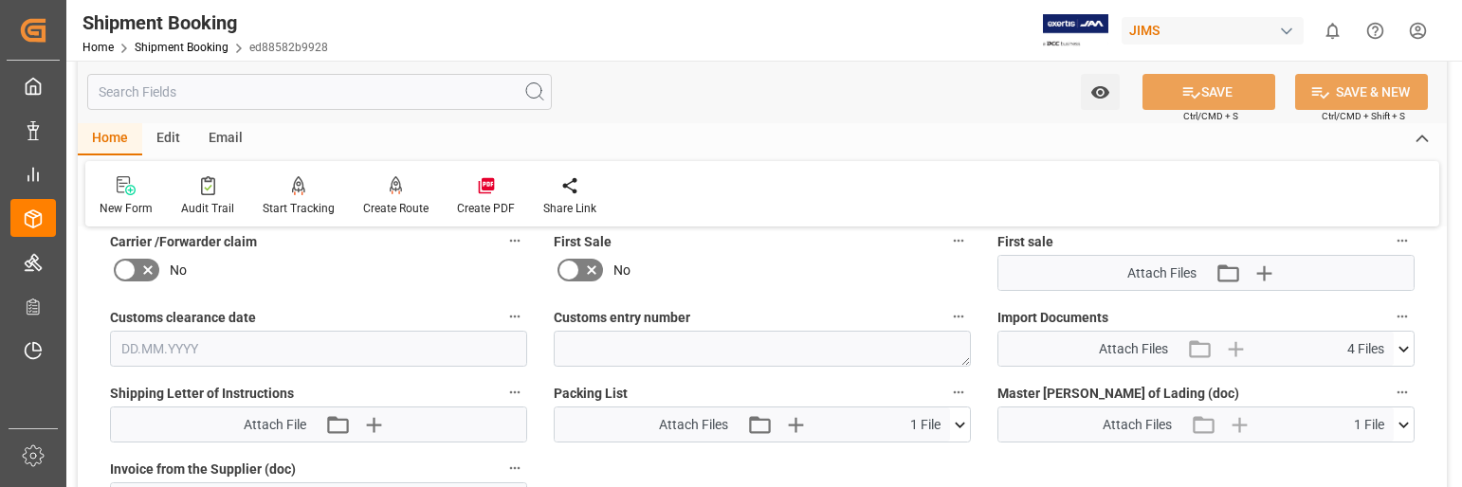
click at [1403, 348] on icon at bounding box center [1404, 349] width 10 height 6
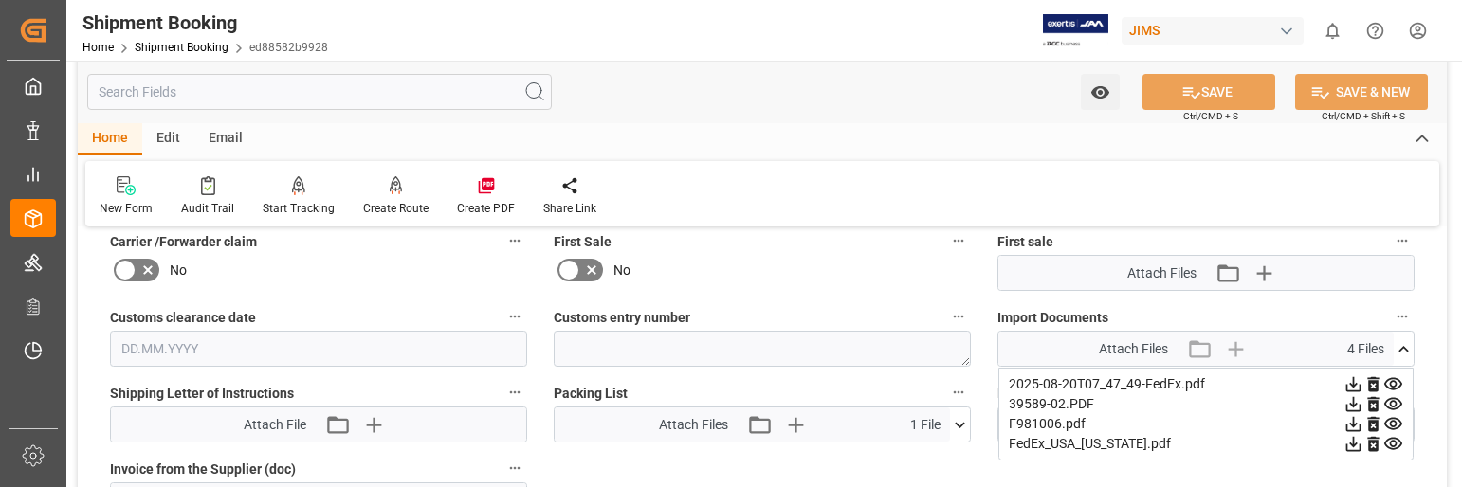
click at [1357, 422] on icon at bounding box center [1354, 424] width 20 height 20
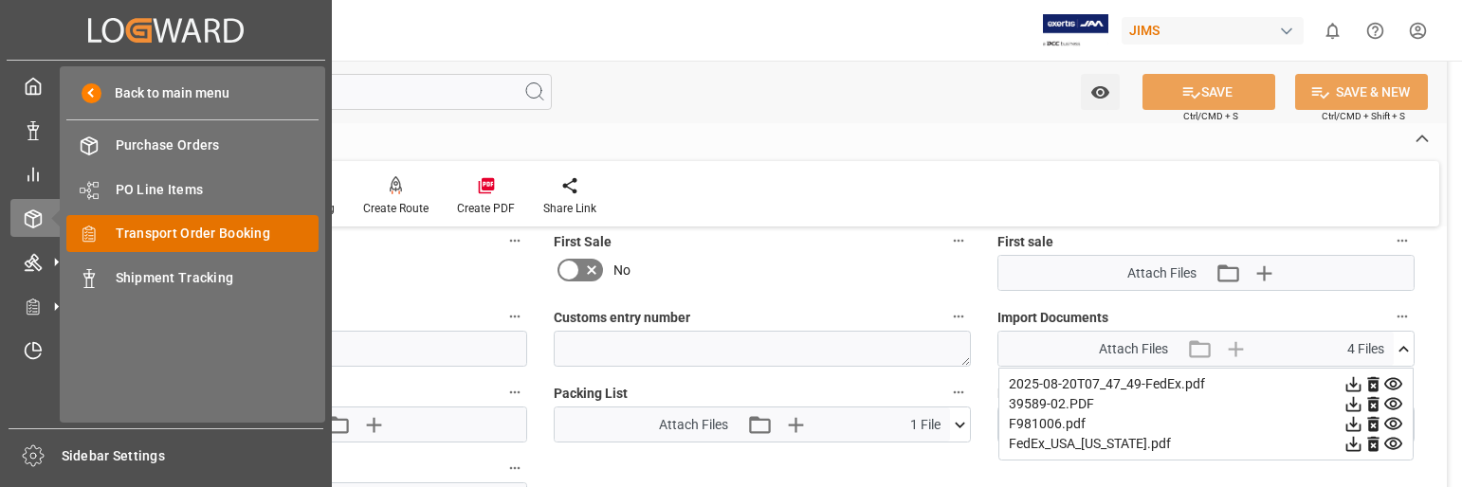
click at [235, 230] on span "Transport Order Booking" at bounding box center [218, 234] width 204 height 20
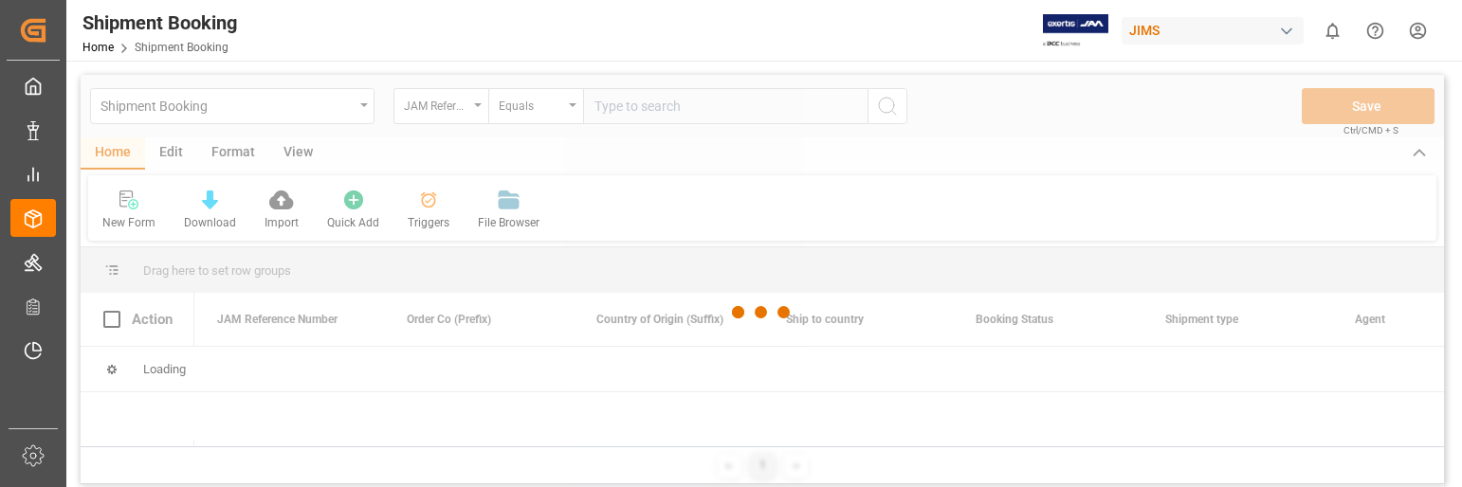
click at [648, 109] on div at bounding box center [763, 313] width 1364 height 476
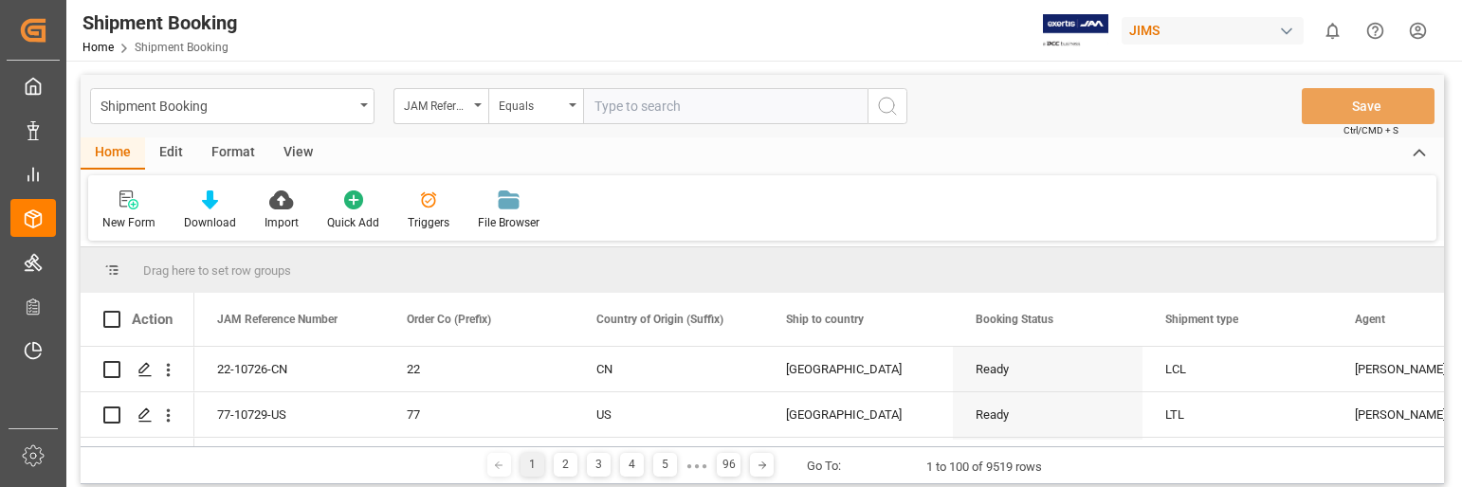
click at [648, 107] on input "text" at bounding box center [725, 106] width 285 height 36
type input "1"
type input "22-10346-[GEOGRAPHIC_DATA]"
click at [883, 104] on icon "search button" at bounding box center [887, 106] width 23 height 23
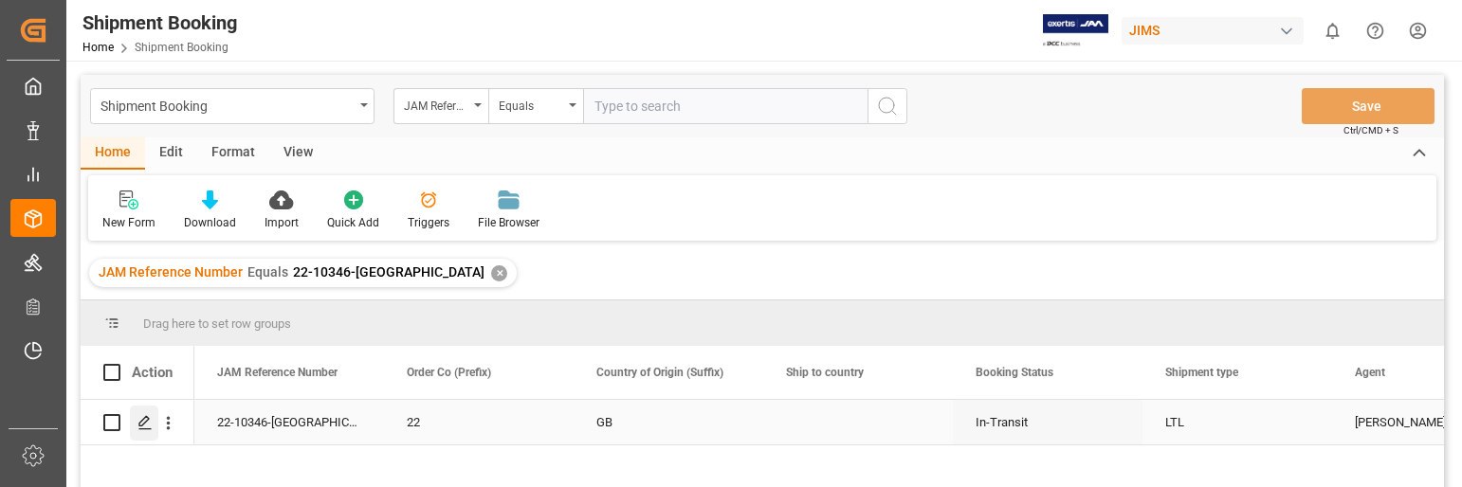
click at [142, 421] on polygon "Press SPACE to select this row." at bounding box center [143, 421] width 9 height 9
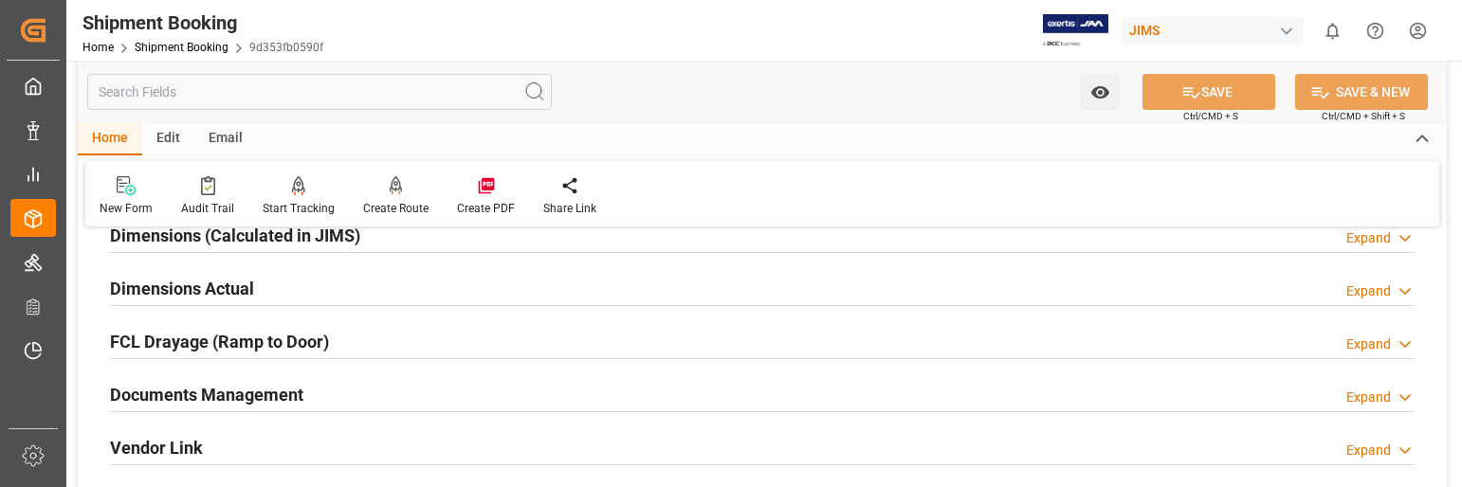
scroll to position [474, 0]
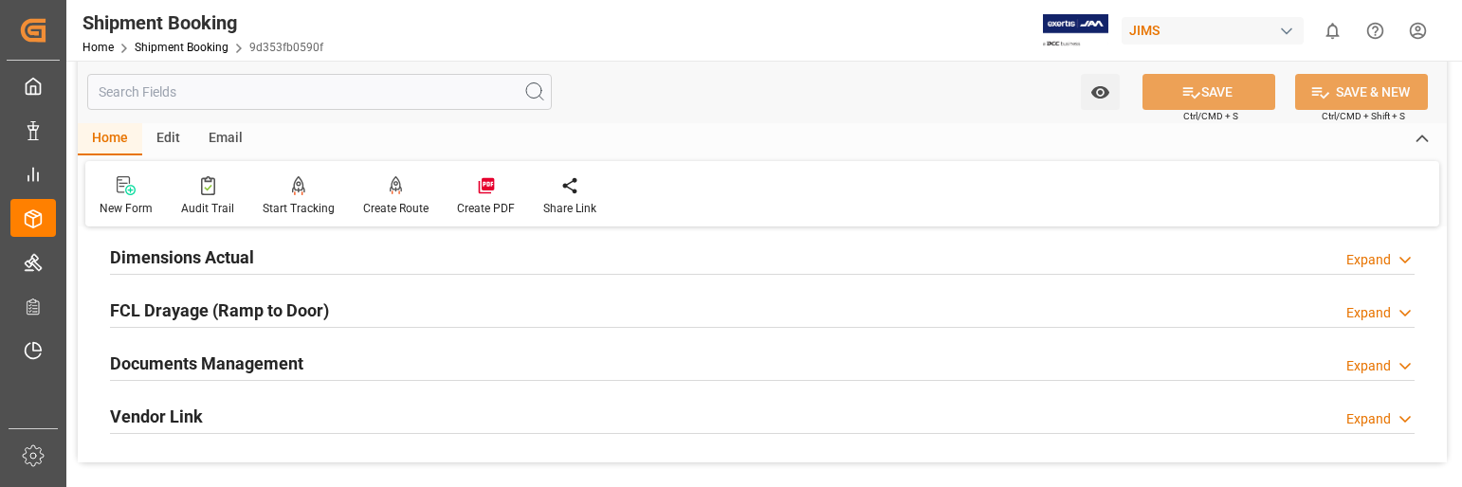
click at [1369, 363] on div "Expand" at bounding box center [1369, 367] width 45 height 20
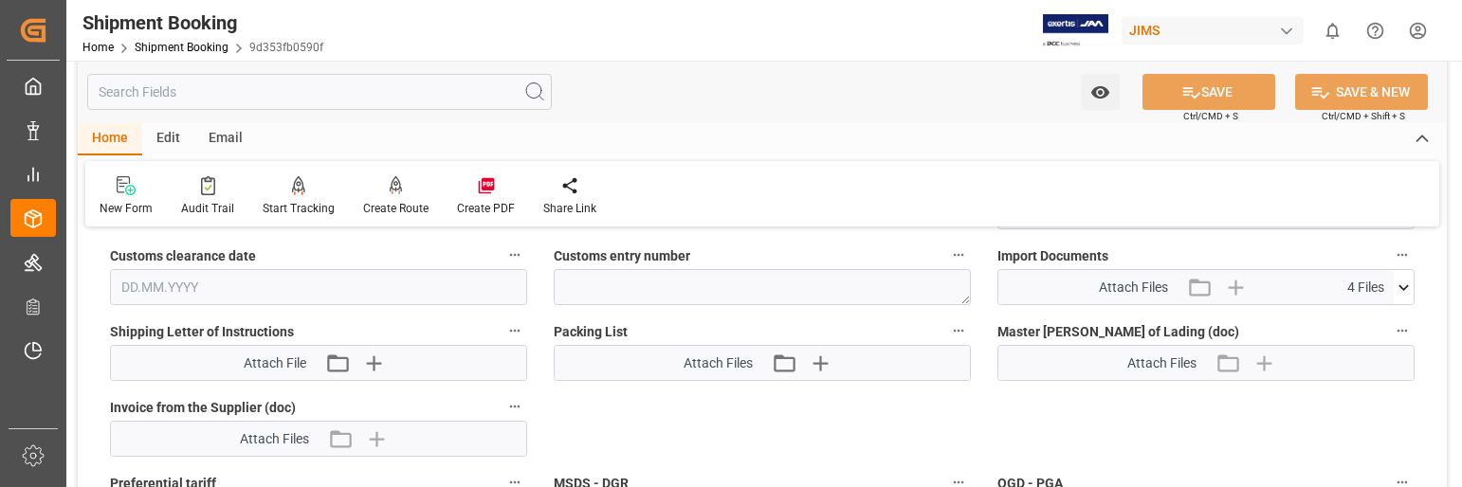
scroll to position [948, 0]
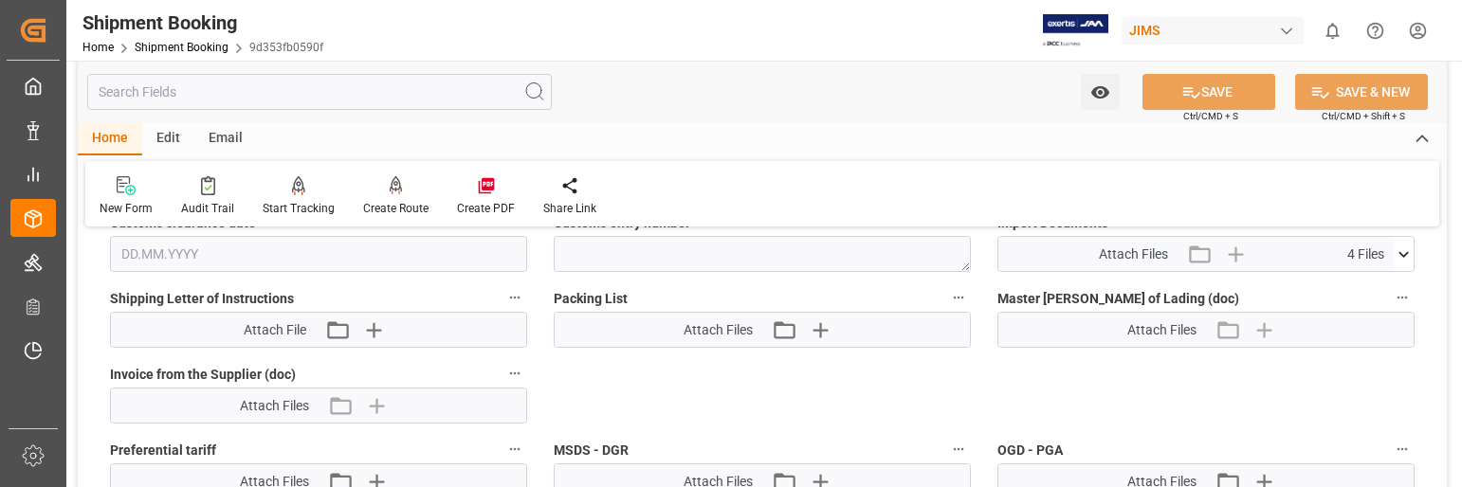
click at [1399, 249] on icon at bounding box center [1404, 255] width 20 height 20
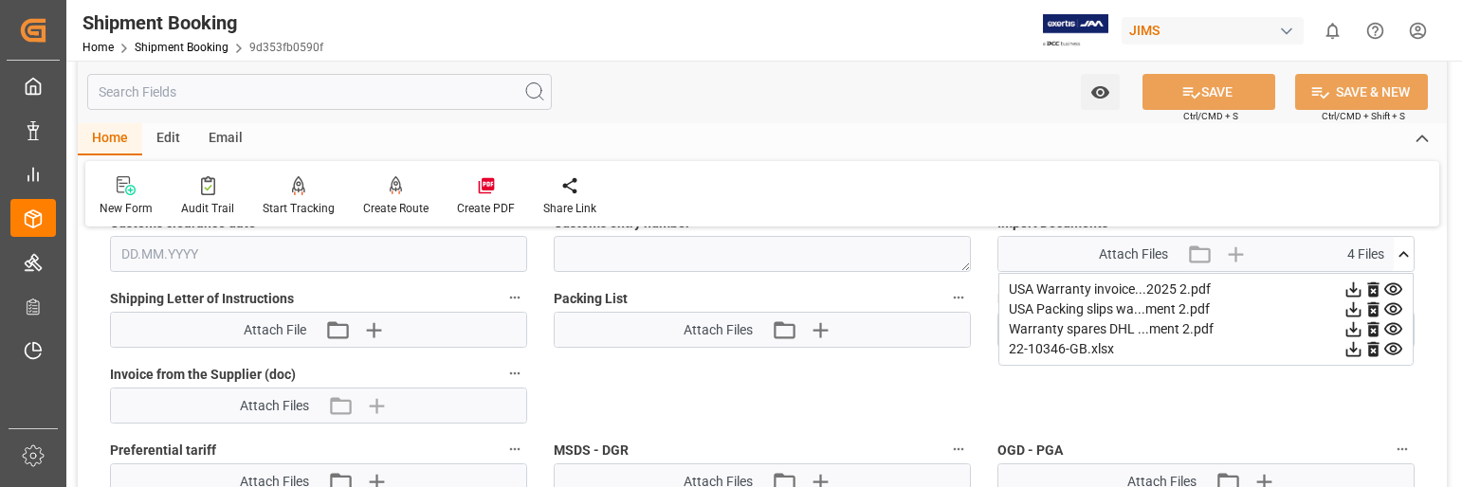
click at [1350, 290] on icon at bounding box center [1354, 290] width 20 height 20
